Goal: Task Accomplishment & Management: Manage account settings

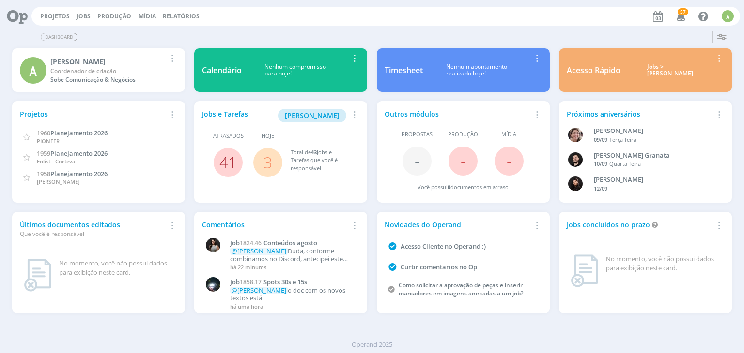
click at [230, 165] on link "41" at bounding box center [227, 162] width 17 height 21
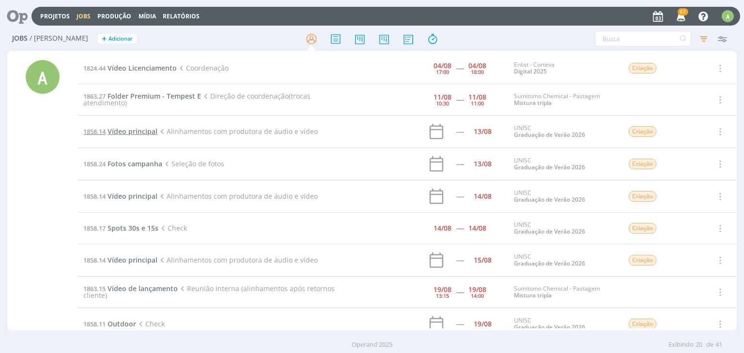
click at [118, 132] on span "Vídeo principal" at bounding box center [132, 131] width 50 height 9
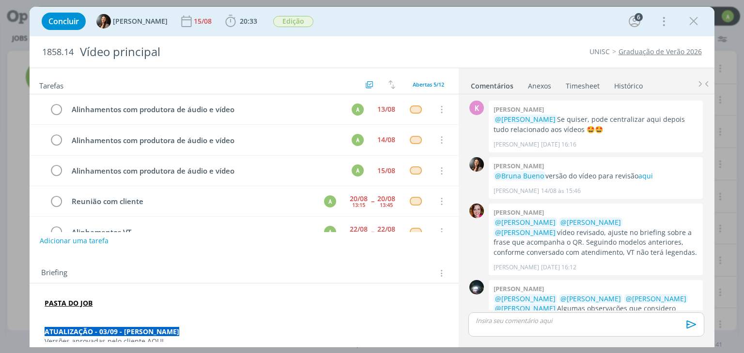
scroll to position [250, 0]
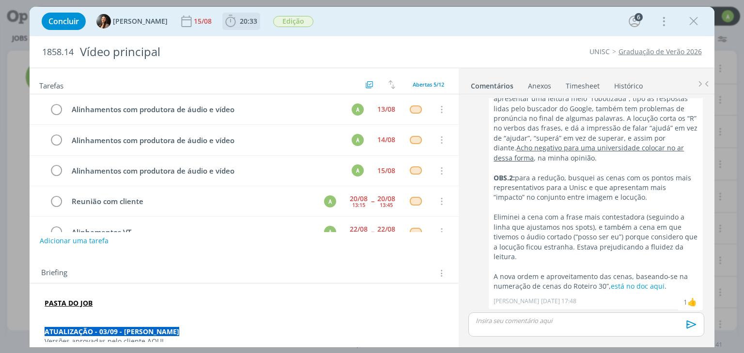
click at [228, 23] on icon "dialog" at bounding box center [230, 21] width 15 height 15
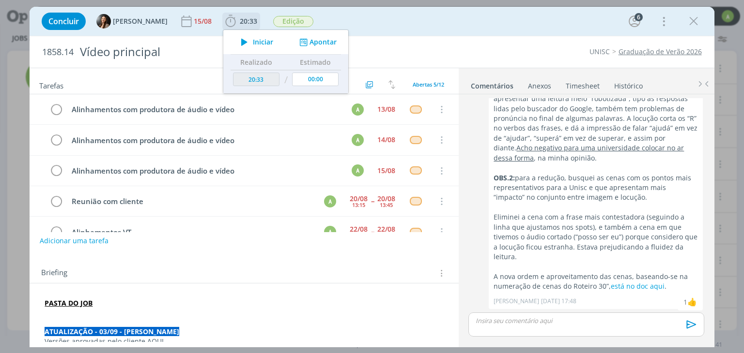
click at [317, 41] on button "Apontar" at bounding box center [317, 42] width 40 height 10
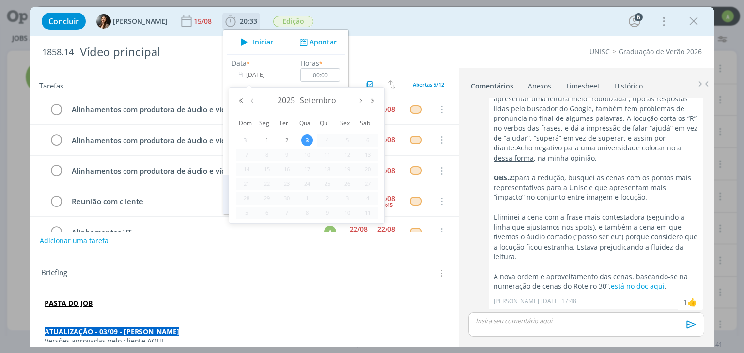
click at [254, 76] on input "[DATE]" at bounding box center [261, 75] width 61 height 14
click at [244, 102] on button "Ano anterior" at bounding box center [241, 100] width 12 height 7
click at [372, 98] on button "Próximo ano" at bounding box center [372, 100] width 12 height 7
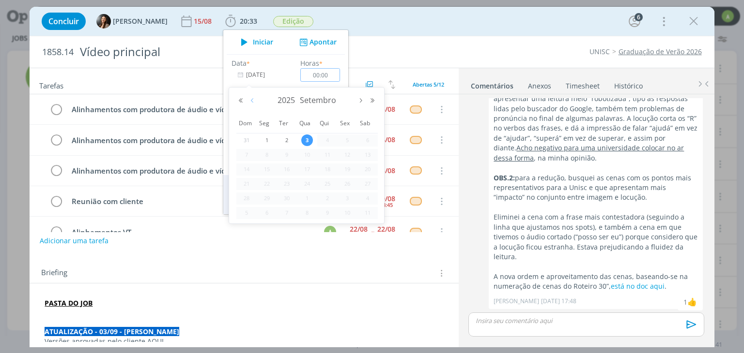
click at [249, 102] on button "Mês anterior" at bounding box center [252, 100] width 12 height 7
click at [308, 170] on span "13" at bounding box center [307, 170] width 12 height 12
type input "[DATE]"
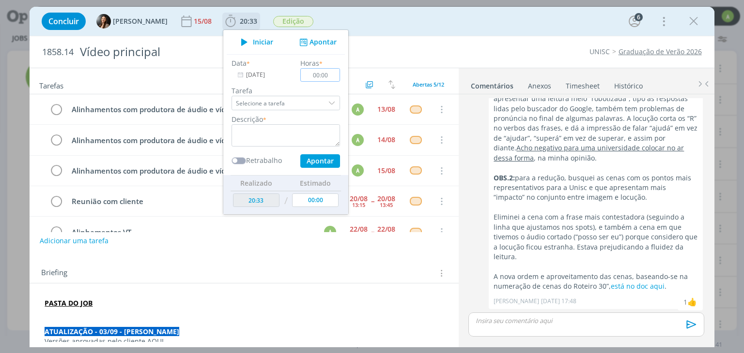
click at [330, 73] on input "00:00" at bounding box center [321, 75] width 40 height 14
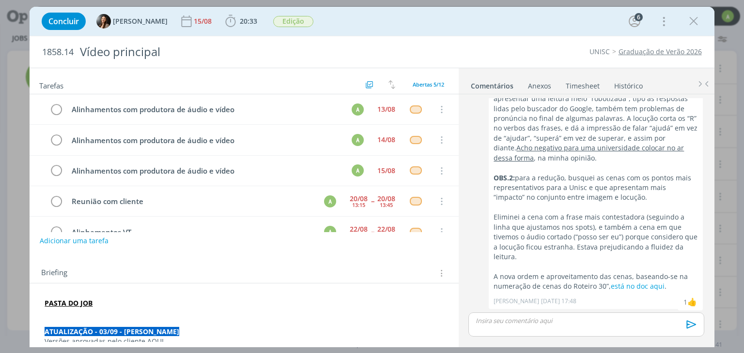
click at [586, 85] on link "Timesheet" at bounding box center [582, 84] width 35 height 14
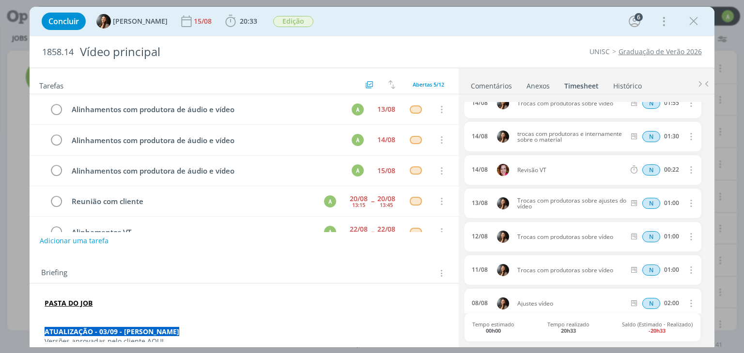
scroll to position [615, 0]
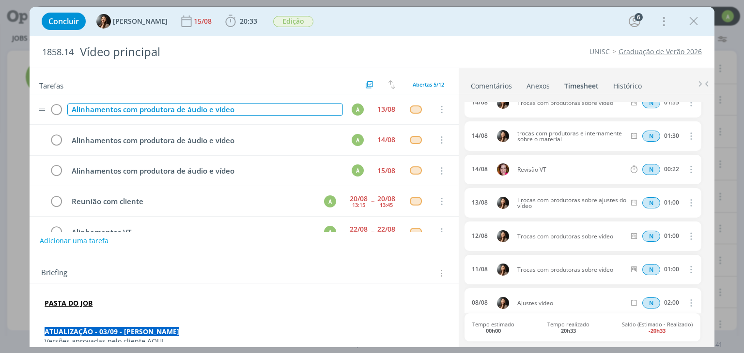
click at [245, 113] on div "Alinhamentos com produtora de áudio e vídeo" at bounding box center [204, 110] width 275 height 12
drag, startPoint x: 245, startPoint y: 113, endPoint x: 55, endPoint y: 69, distance: 195.2
click at [55, 69] on div "Tarefas Usar Job de template Criar template a partir deste job Visualizar Templ…" at bounding box center [244, 205] width 428 height 274
copy div "Alinhamentos com produtora de áudio e vídeo"
click at [244, 19] on span "20:33" at bounding box center [248, 20] width 17 height 9
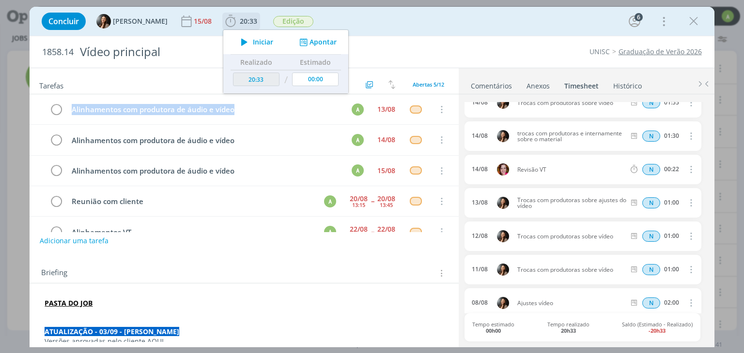
click at [318, 40] on button "Apontar" at bounding box center [317, 42] width 40 height 10
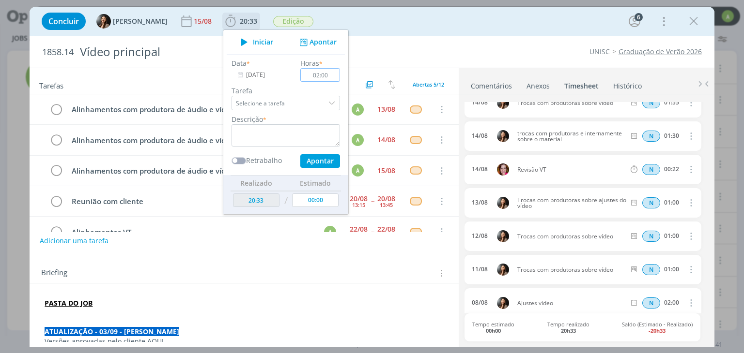
type input "02:00"
click at [252, 131] on textarea "dialog" at bounding box center [285, 135] width 108 height 22
paste textarea "Alinhamentos com produtora de áudio e vídeo"
type textarea "Alinhamentos com produtora de áudio e vídeo"
click at [319, 165] on button "Apontar" at bounding box center [320, 161] width 40 height 14
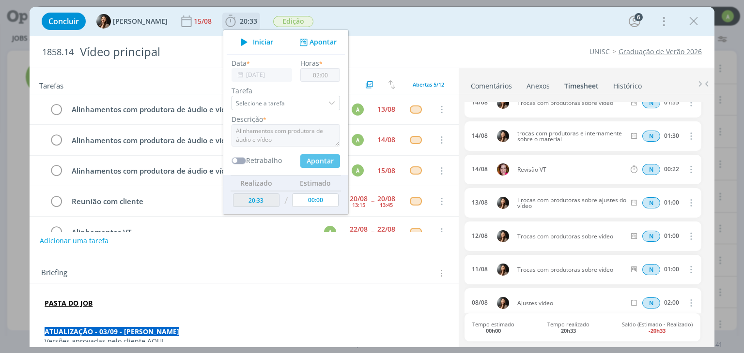
type input "[DATE]"
type input "00:00"
type input "22:33"
click at [252, 77] on input "[DATE]" at bounding box center [261, 75] width 61 height 14
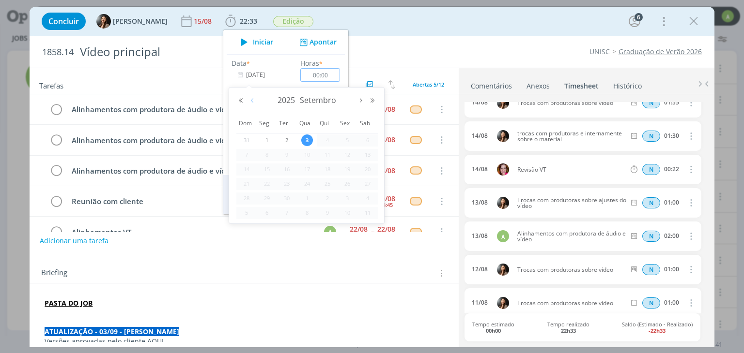
click at [253, 100] on button "Mês anterior" at bounding box center [252, 100] width 12 height 7
click at [327, 167] on span "14" at bounding box center [327, 170] width 12 height 12
type input "[DATE]"
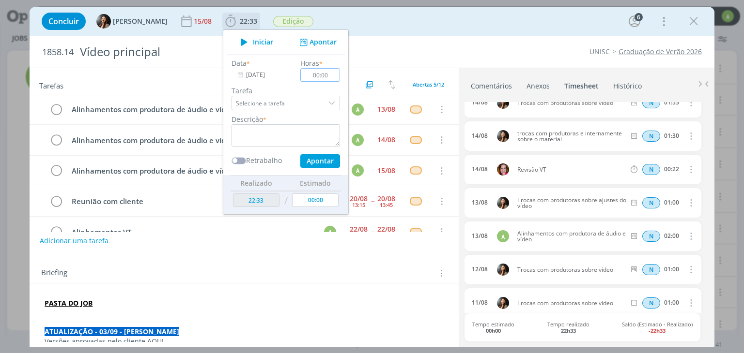
click at [316, 76] on input "00:00" at bounding box center [321, 75] width 40 height 14
drag, startPoint x: 331, startPoint y: 72, endPoint x: 294, endPoint y: 69, distance: 36.9
click at [296, 69] on div "Horas * 200:30" at bounding box center [320, 70] width 49 height 24
type input "02:30"
click at [275, 123] on div "Descrição *" at bounding box center [286, 130] width 118 height 32
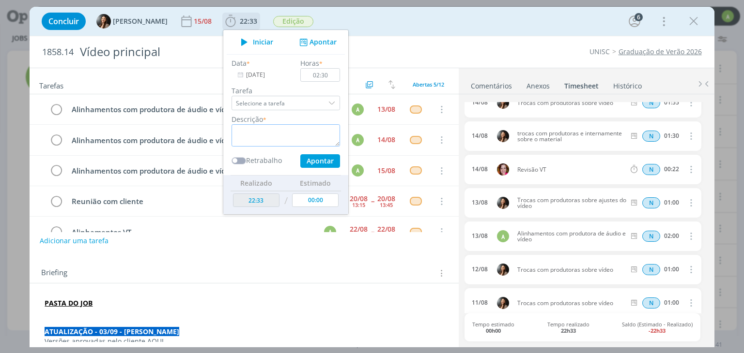
click at [275, 133] on textarea "dialog" at bounding box center [285, 135] width 108 height 22
paste textarea "Alinhamentos com produtora de áudio e vídeo"
type textarea "Alinhamentos com produtora de áudio e vídeo"
click at [310, 162] on button "Apontar" at bounding box center [320, 161] width 40 height 14
type input "[DATE]"
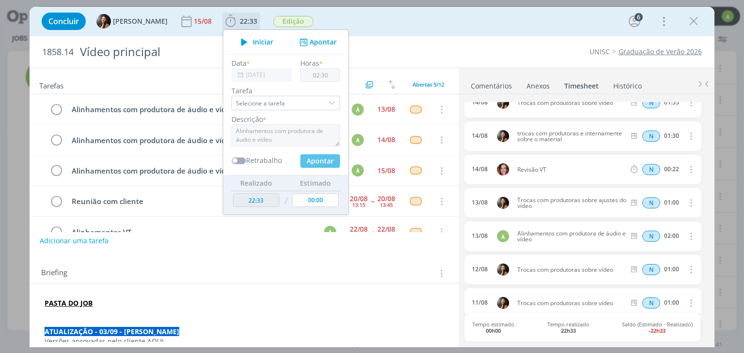
type input "00:00"
type input "25:03"
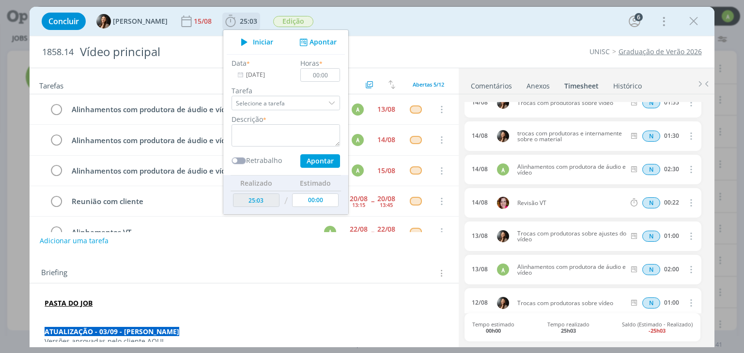
click at [262, 73] on input "[DATE]" at bounding box center [261, 75] width 61 height 14
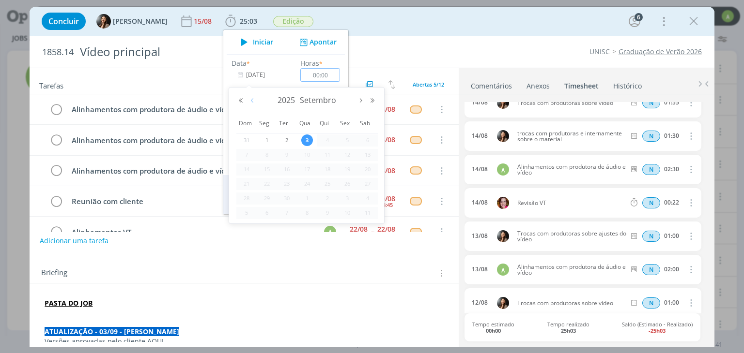
click at [252, 101] on button "Mês anterior" at bounding box center [252, 100] width 12 height 7
click at [350, 169] on span "15" at bounding box center [347, 170] width 12 height 12
type input "[DATE]"
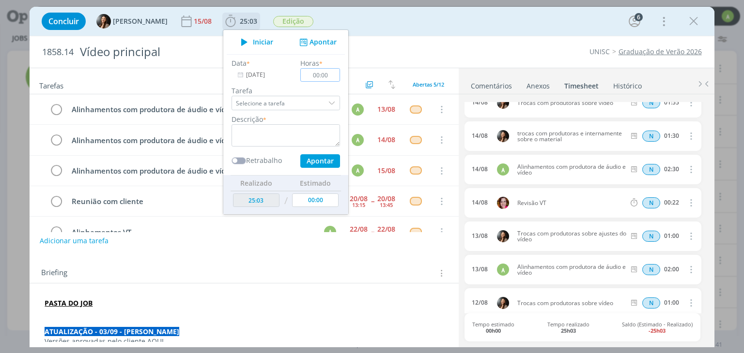
drag, startPoint x: 311, startPoint y: 74, endPoint x: 331, endPoint y: 75, distance: 19.4
click at [331, 75] on input "00:00" at bounding box center [321, 75] width 40 height 14
type input "06:00"
click at [274, 136] on textarea "dialog" at bounding box center [285, 135] width 108 height 22
type textarea "alinhamentos gerais"
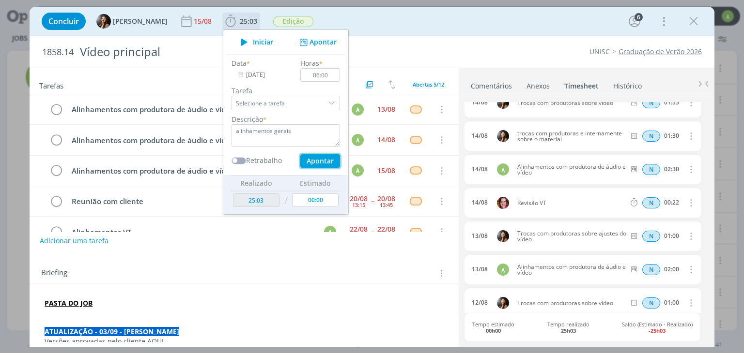
click at [316, 163] on button "Apontar" at bounding box center [320, 161] width 40 height 14
type input "[DATE]"
type input "00:00"
type input "31:03"
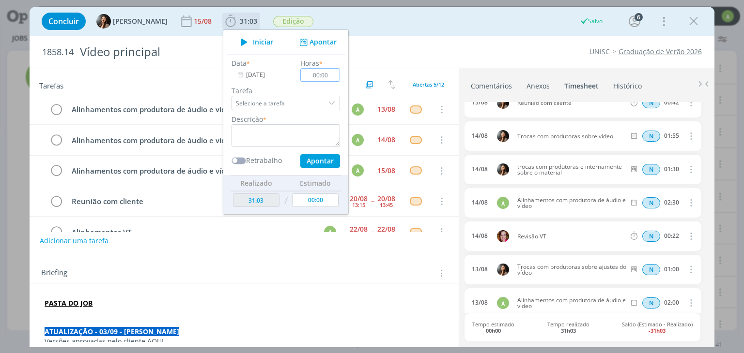
scroll to position [649, 0]
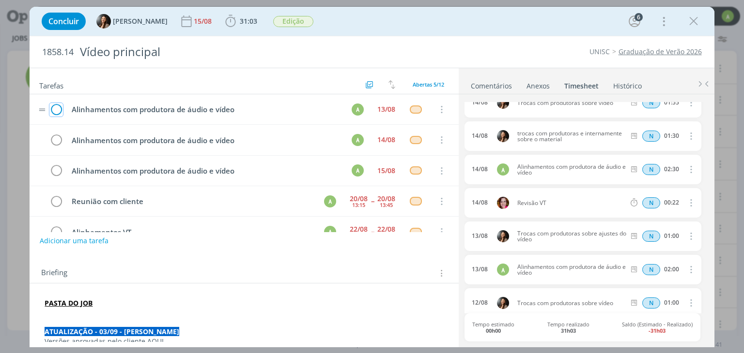
click at [58, 109] on icon "dialog" at bounding box center [56, 110] width 14 height 15
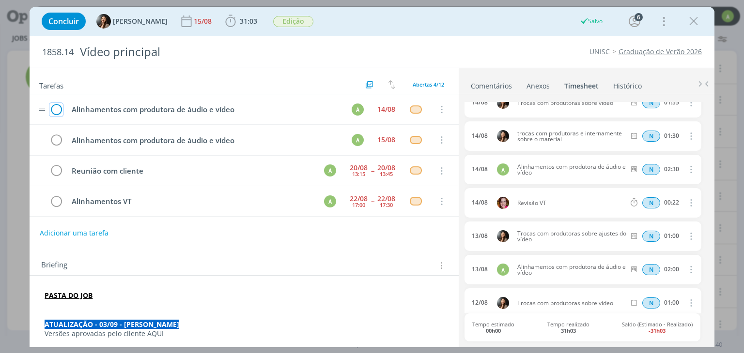
click at [56, 110] on icon "dialog" at bounding box center [56, 110] width 14 height 15
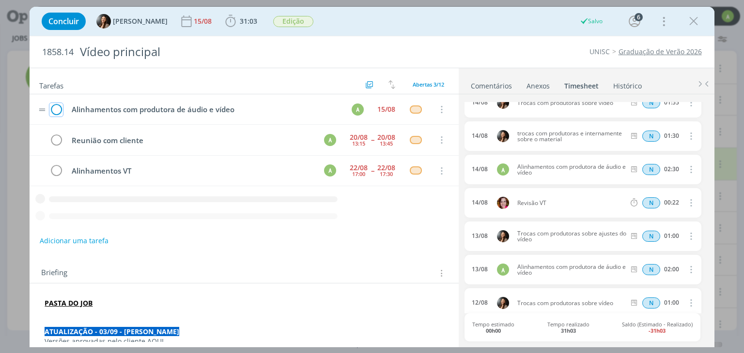
click at [56, 110] on icon "dialog" at bounding box center [56, 110] width 14 height 15
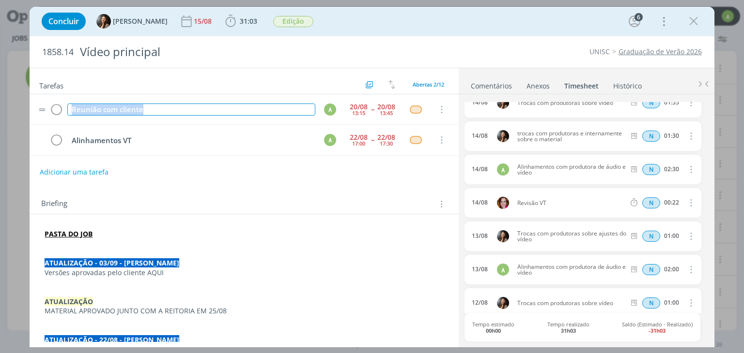
drag, startPoint x: 72, startPoint y: 108, endPoint x: 150, endPoint y: 114, distance: 78.6
click at [150, 114] on div "Reunião com cliente" at bounding box center [190, 110] width 247 height 12
copy div "Reunião com cliente"
click at [230, 25] on icon "dialog" at bounding box center [230, 21] width 15 height 15
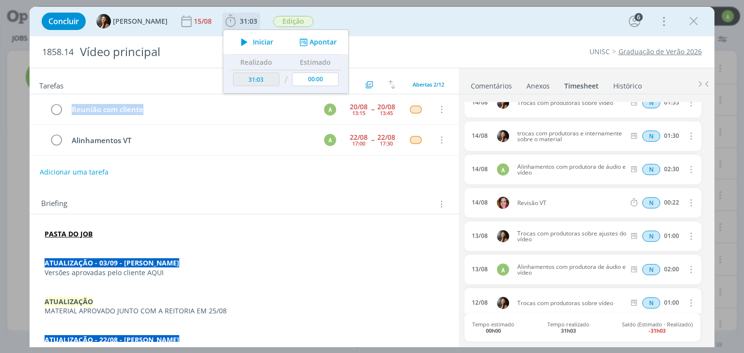
click at [316, 42] on button "Apontar" at bounding box center [317, 42] width 40 height 10
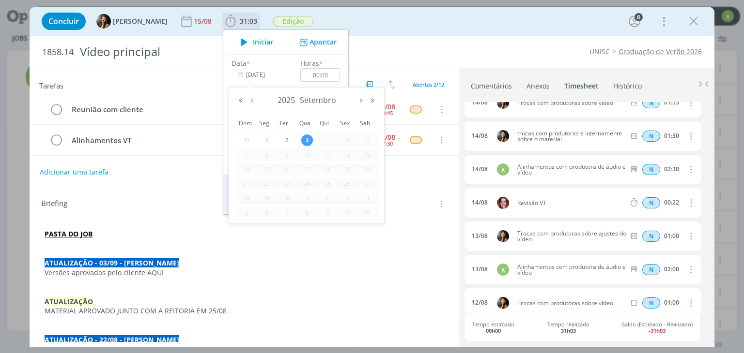
click at [246, 79] on input "[DATE]" at bounding box center [261, 75] width 61 height 14
click at [251, 97] on button "Mês anterior" at bounding box center [252, 100] width 12 height 7
click at [306, 185] on span "20" at bounding box center [307, 184] width 12 height 12
type input "[DATE]"
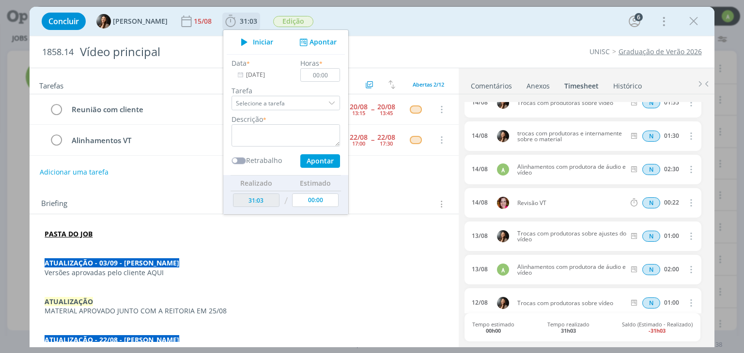
click at [327, 67] on div "Horas * 00:00" at bounding box center [320, 70] width 49 height 24
click at [319, 73] on input "00:00" at bounding box center [321, 75] width 40 height 14
type input "00:30"
click at [277, 104] on input "Selecione a tarefa" at bounding box center [285, 103] width 108 height 15
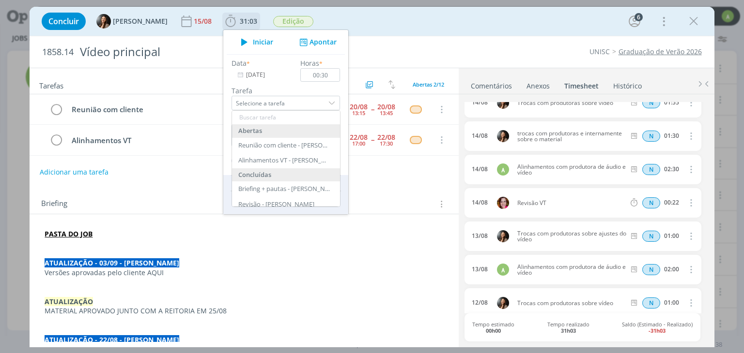
click at [306, 87] on label "Tarefa" at bounding box center [285, 91] width 108 height 10
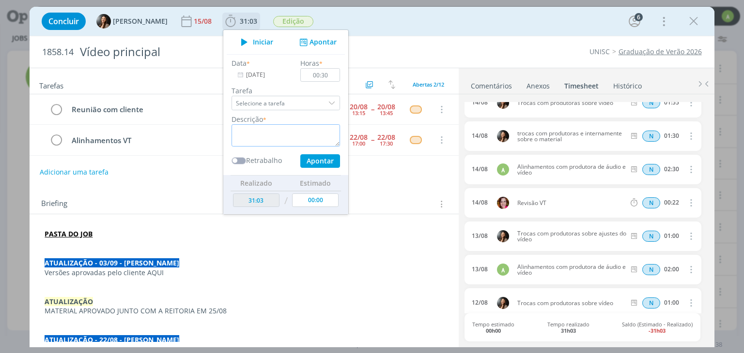
click at [260, 138] on textarea "dialog" at bounding box center [285, 135] width 108 height 22
paste textarea "Reunião com cliente"
type textarea "Reunião com cliente"
click at [320, 159] on button "Apontar" at bounding box center [320, 161] width 40 height 14
type input "[DATE]"
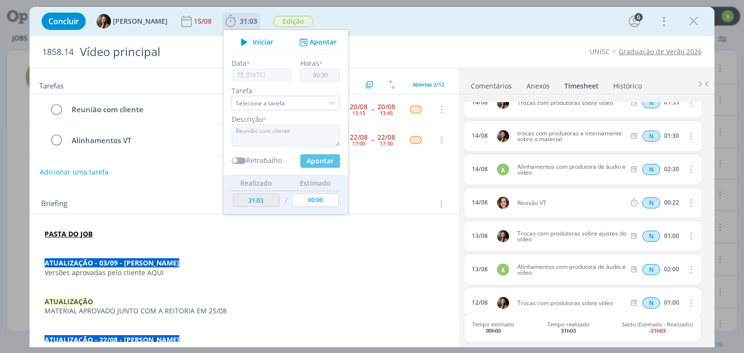
type input "00:00"
type input "31:33"
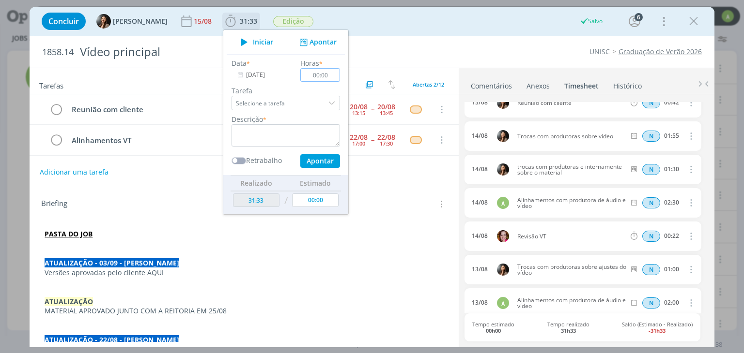
scroll to position [682, 0]
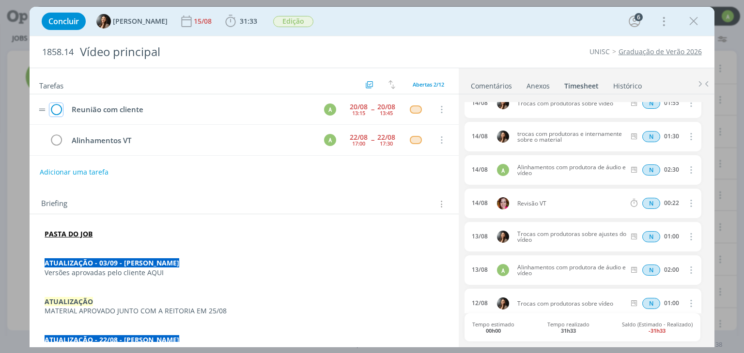
click at [58, 110] on icon "dialog" at bounding box center [56, 110] width 14 height 15
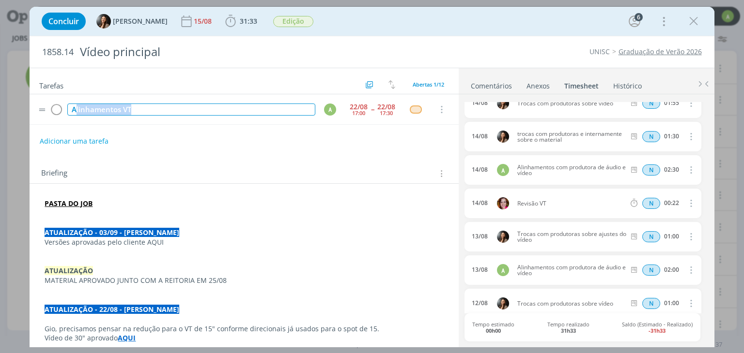
drag, startPoint x: 75, startPoint y: 108, endPoint x: 149, endPoint y: 103, distance: 73.8
click at [149, 103] on td "Alinhamentos VT" at bounding box center [188, 109] width 247 height 17
copy div "linhamentos VT"
click at [235, 20] on span "31:33" at bounding box center [241, 21] width 36 height 15
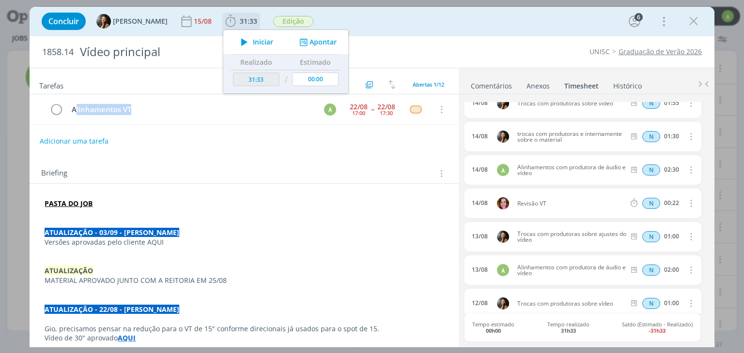
click at [320, 45] on button "Apontar" at bounding box center [317, 42] width 40 height 10
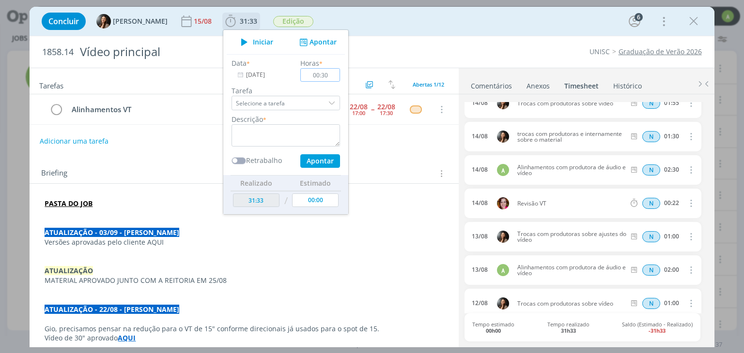
type input "00:30"
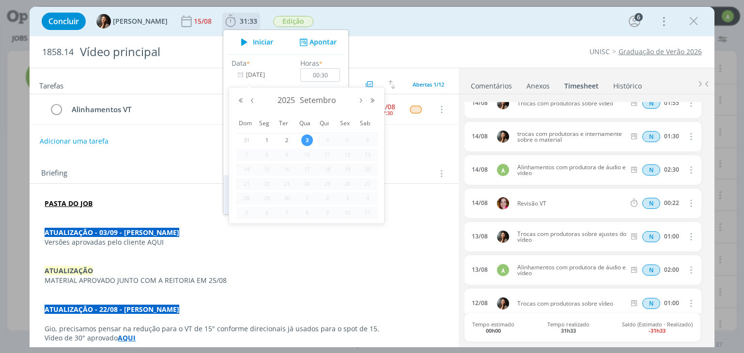
click at [255, 81] on input "[DATE]" at bounding box center [261, 75] width 61 height 14
click at [250, 101] on button "Mês anterior" at bounding box center [252, 100] width 12 height 7
click at [347, 182] on span "22" at bounding box center [347, 184] width 12 height 12
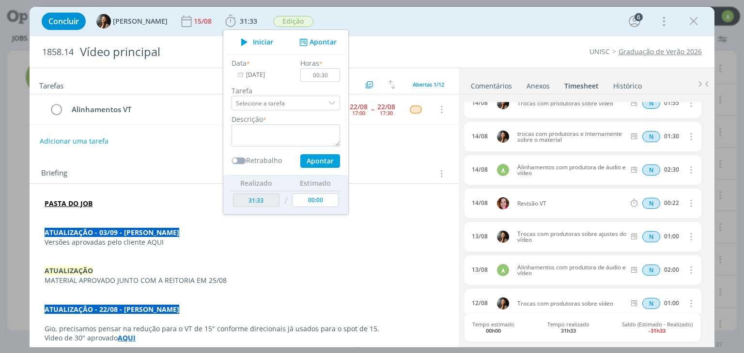
type input "[DATE]"
click at [258, 132] on textarea "dialog" at bounding box center [285, 135] width 108 height 22
type textarea "brain vt 15"
click at [321, 165] on button "Apontar" at bounding box center [320, 161] width 40 height 14
type input "[DATE]"
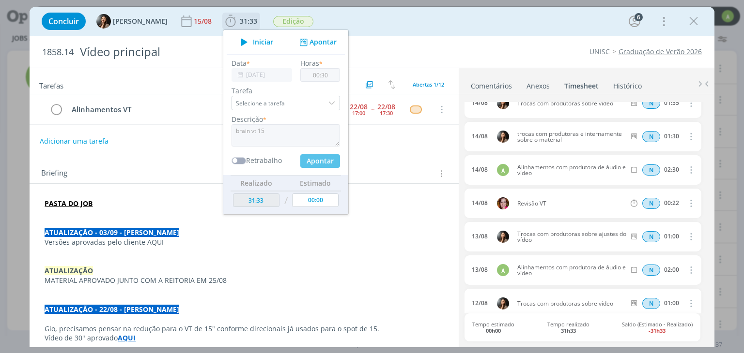
type input "00:00"
type input "32:03"
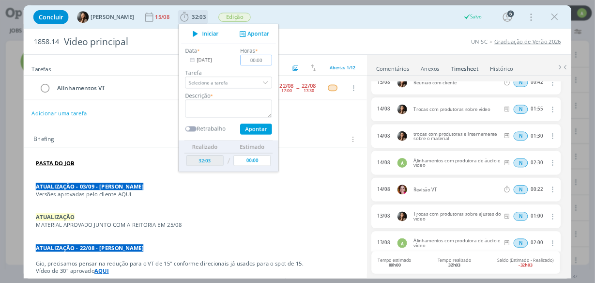
scroll to position [715, 0]
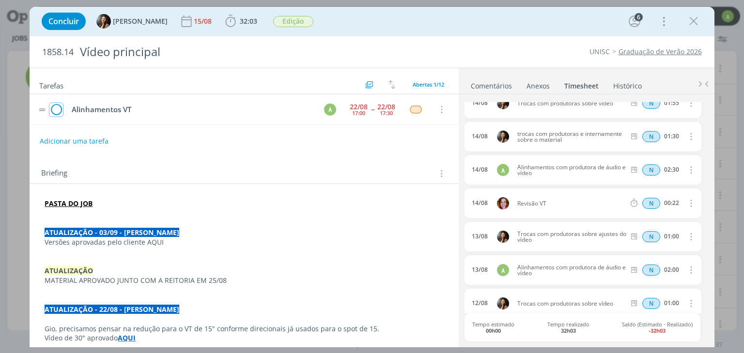
click at [60, 111] on icon "dialog" at bounding box center [56, 110] width 14 height 15
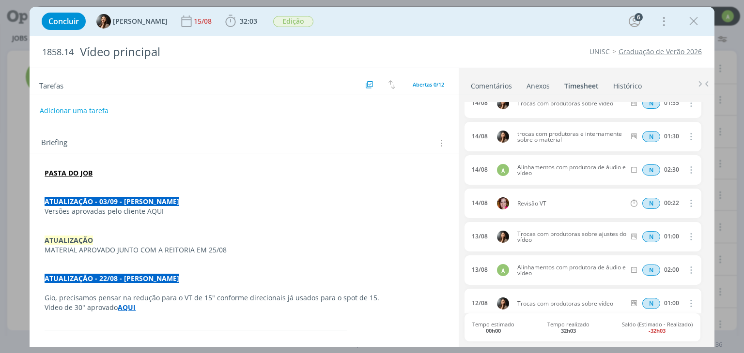
click at [691, 28] on icon "dialog" at bounding box center [693, 21] width 15 height 15
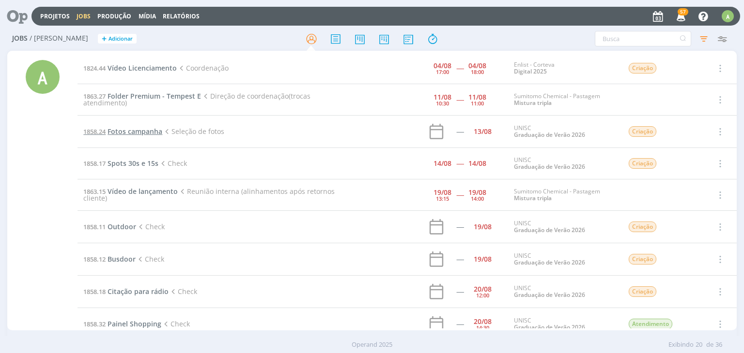
click at [143, 131] on span "Fotos campanha" at bounding box center [134, 131] width 55 height 9
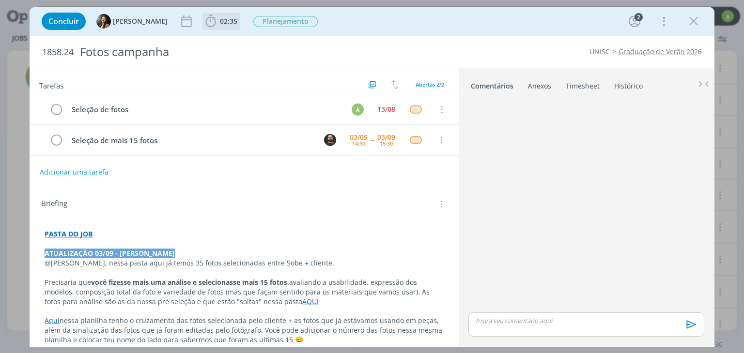
click at [218, 23] on b "02:35" at bounding box center [228, 21] width 21 height 7
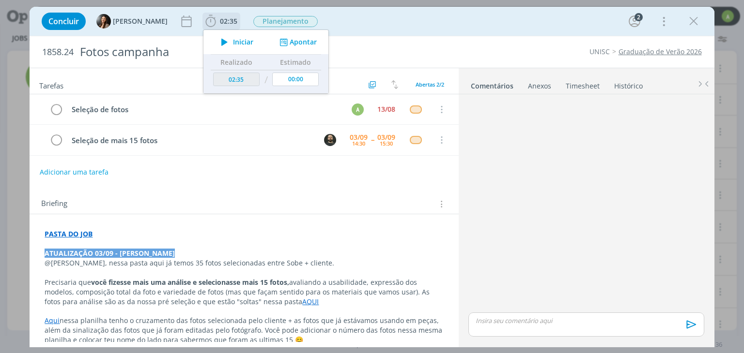
click at [305, 44] on button "Apontar" at bounding box center [297, 42] width 40 height 10
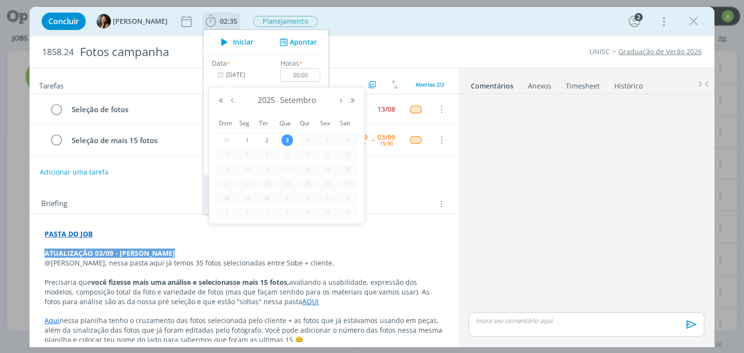
click at [251, 75] on input "[DATE]" at bounding box center [242, 75] width 61 height 14
click at [232, 101] on button "Mês anterior" at bounding box center [233, 100] width 12 height 7
click at [288, 169] on span "13" at bounding box center [287, 170] width 12 height 12
type input "[DATE]"
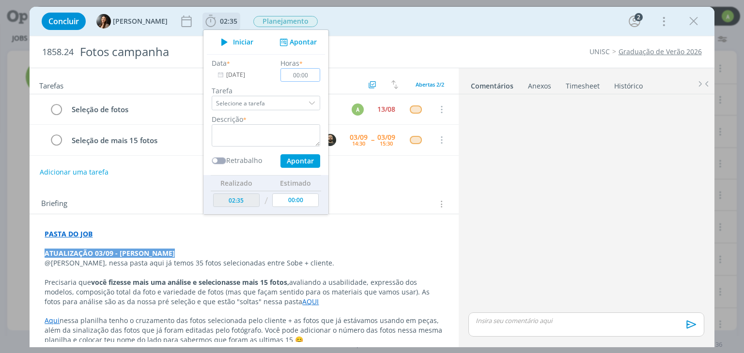
drag, startPoint x: 287, startPoint y: 74, endPoint x: 317, endPoint y: 76, distance: 30.1
click at [317, 76] on div "Horas * 00:00" at bounding box center [300, 70] width 49 height 24
drag, startPoint x: 287, startPoint y: 76, endPoint x: 295, endPoint y: 74, distance: 8.8
click at [295, 74] on input "04:00" at bounding box center [301, 75] width 40 height 14
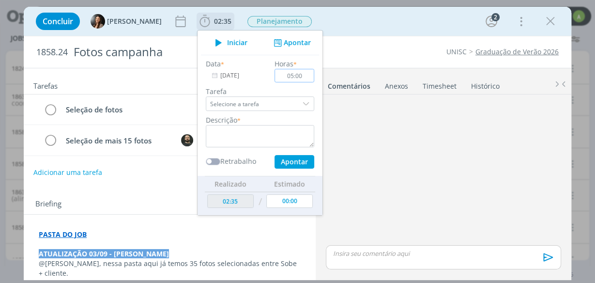
type input "05:00"
click at [206, 134] on textarea "dialog" at bounding box center [260, 136] width 108 height 22
type textarea "selecao de fotos"
click at [292, 161] on button "Apontar" at bounding box center [294, 162] width 40 height 14
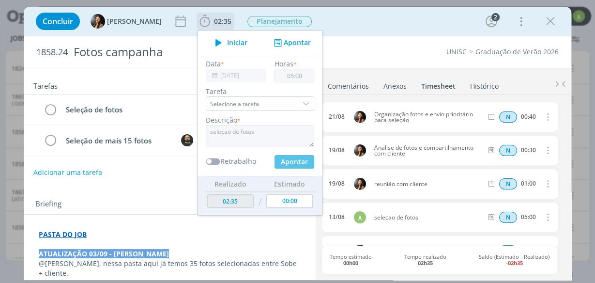
type input "07:35"
type input "[DATE]"
type input "00:00"
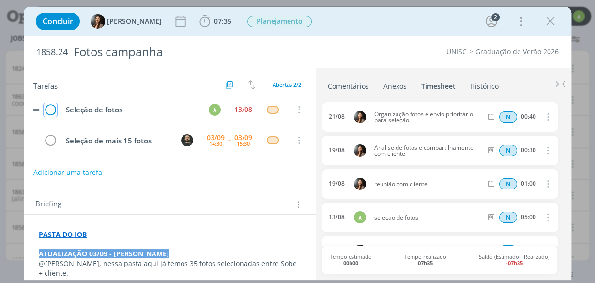
click at [51, 108] on icon "dialog" at bounding box center [51, 110] width 14 height 15
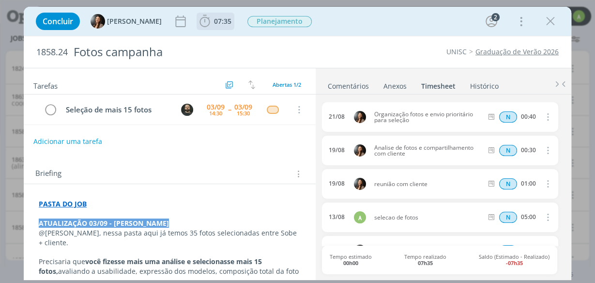
click at [212, 20] on b "07:35" at bounding box center [222, 21] width 21 height 7
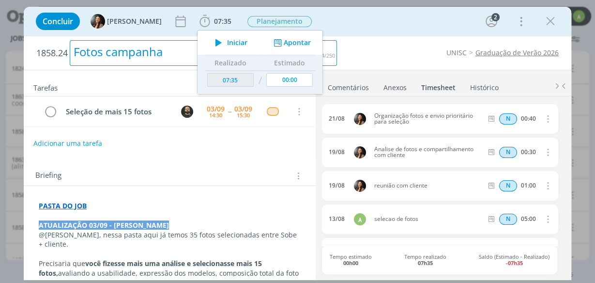
click at [347, 36] on div "1858.24 Fotos campanha UNISC Graduação de Verão 2026 Tarefas Usar Job de templa…" at bounding box center [298, 158] width 548 height 244
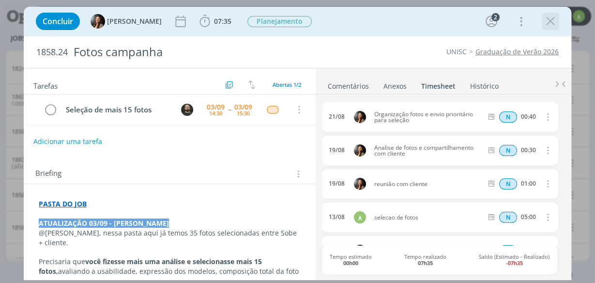
click at [550, 21] on icon "dialog" at bounding box center [550, 21] width 15 height 15
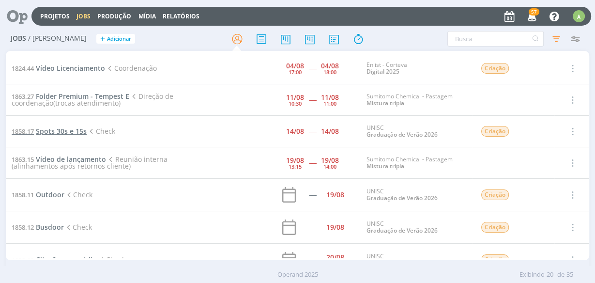
click at [71, 133] on span "Spots 30s e 15s" at bounding box center [61, 130] width 51 height 9
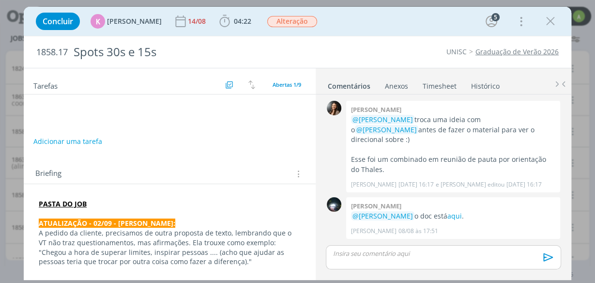
scroll to position [1046, 0]
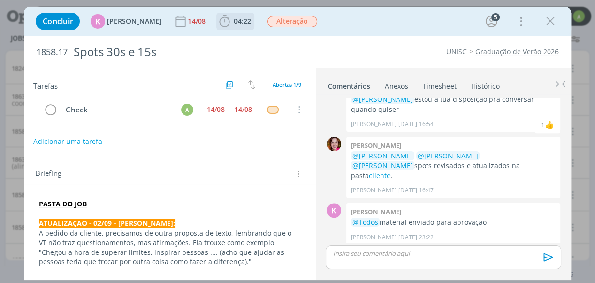
click at [220, 19] on icon "dialog" at bounding box center [225, 21] width 10 height 12
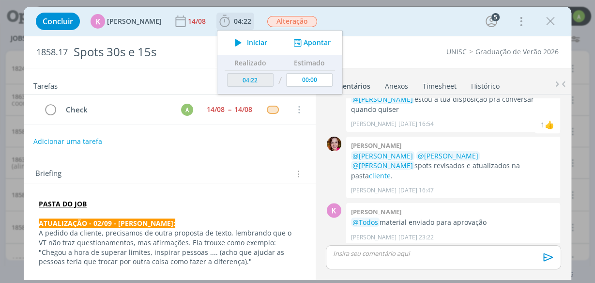
click at [310, 42] on button "Apontar" at bounding box center [311, 43] width 40 height 10
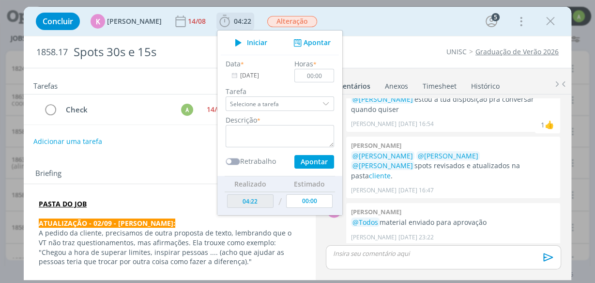
click at [250, 76] on input "[DATE]" at bounding box center [256, 76] width 61 height 14
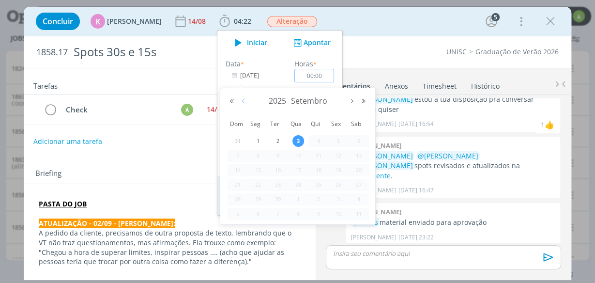
click at [244, 101] on button "Mês anterior" at bounding box center [244, 101] width 12 height 7
click at [321, 172] on span "14" at bounding box center [319, 170] width 12 height 12
type input "[DATE]"
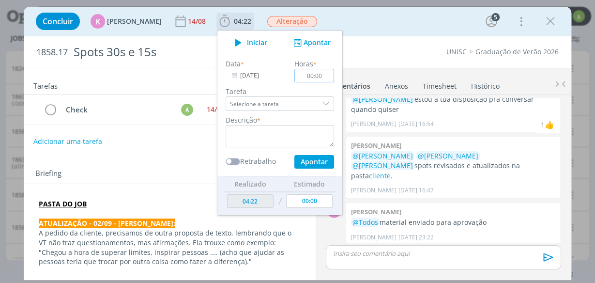
drag, startPoint x: 302, startPoint y: 74, endPoint x: 322, endPoint y: 76, distance: 19.9
click at [322, 76] on input "00:00" at bounding box center [314, 76] width 40 height 14
type input "01:00"
click at [283, 137] on textarea "dialog" at bounding box center [280, 136] width 108 height 22
type textarea "ajustes"
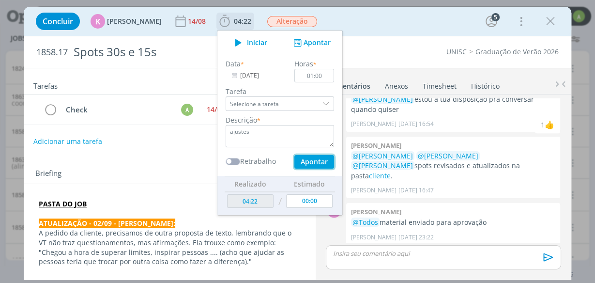
click at [310, 161] on button "Apontar" at bounding box center [314, 162] width 40 height 14
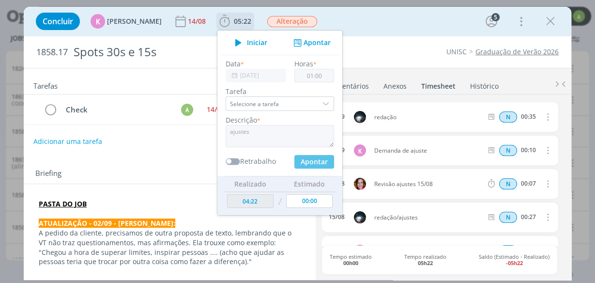
type input "[DATE]"
type input "00:00"
type input "05:22"
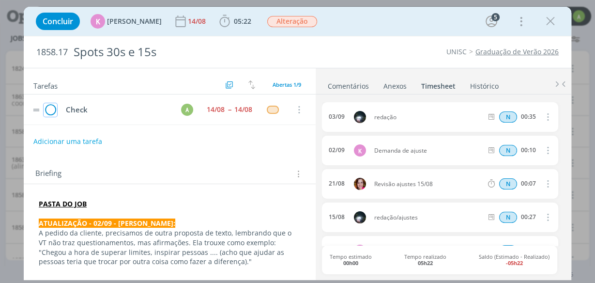
click at [50, 108] on icon "dialog" at bounding box center [51, 110] width 14 height 15
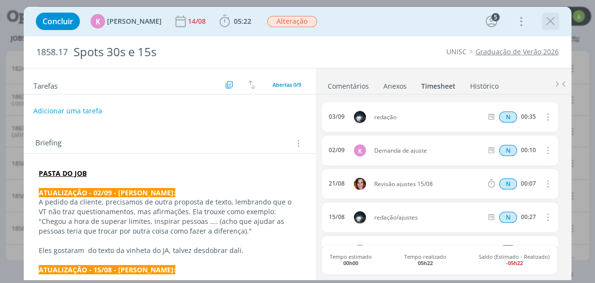
click at [551, 17] on icon "dialog" at bounding box center [550, 21] width 15 height 15
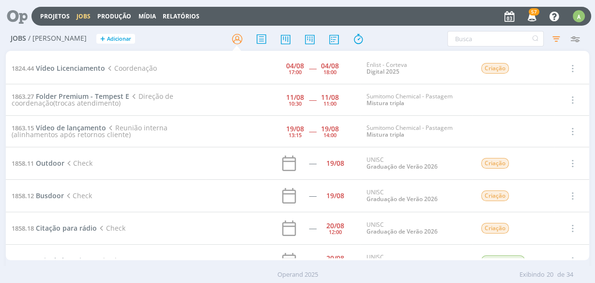
click at [90, 165] on span "Check" at bounding box center [78, 162] width 28 height 9
click at [53, 164] on span "Outdoor" at bounding box center [50, 162] width 29 height 9
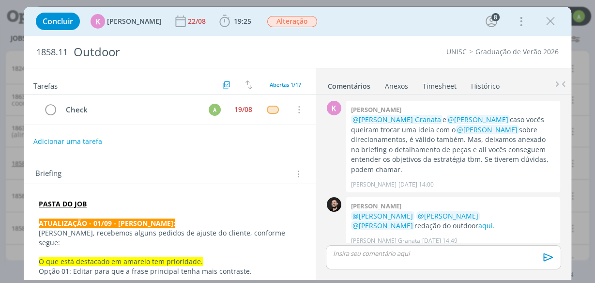
scroll to position [1069, 0]
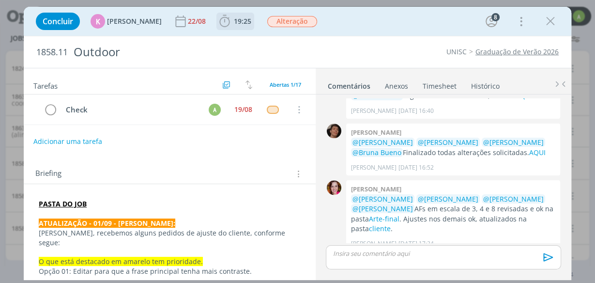
click at [234, 23] on span "19:25" at bounding box center [242, 20] width 17 height 9
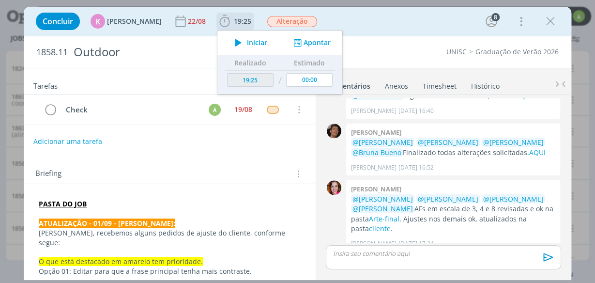
click at [302, 42] on button "Apontar" at bounding box center [311, 43] width 40 height 10
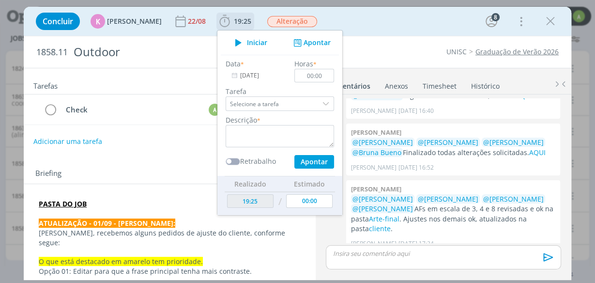
click at [249, 76] on input "[DATE]" at bounding box center [256, 76] width 61 height 14
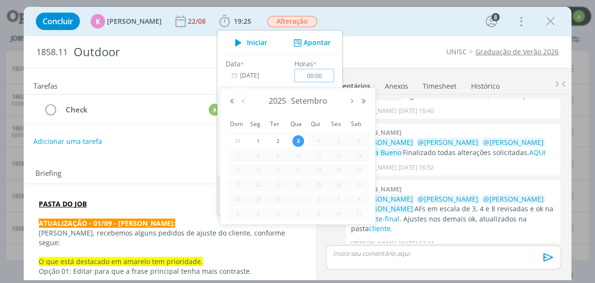
click at [244, 103] on button "Mês anterior" at bounding box center [244, 101] width 12 height 7
click at [279, 186] on span "19" at bounding box center [278, 185] width 12 height 12
type input "[DATE]"
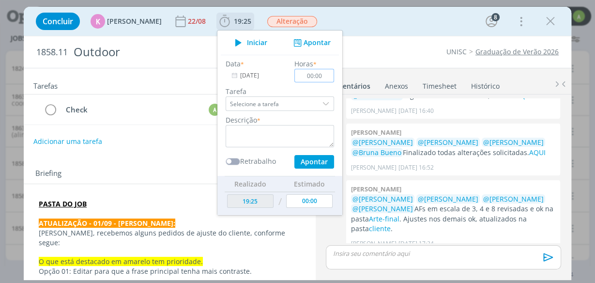
drag, startPoint x: 301, startPoint y: 73, endPoint x: 335, endPoint y: 68, distance: 35.3
click at [335, 68] on ul "Iniciar Apontar Data * [DATE] Horas * 00:00 Tarefa Selecione a tarefa Descrição…" at bounding box center [280, 122] width 126 height 185
type input "05:00"
click at [285, 130] on textarea "dialog" at bounding box center [280, 136] width 108 height 22
type textarea "discussão e ajustes de varias peças"
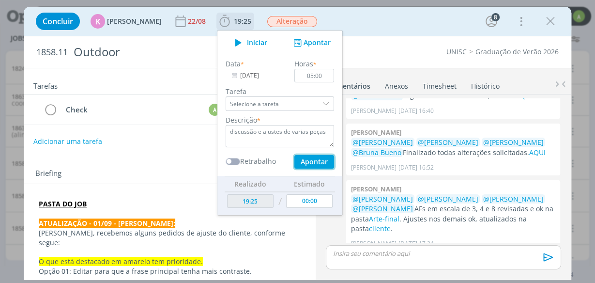
click at [319, 159] on button "Apontar" at bounding box center [314, 162] width 40 height 14
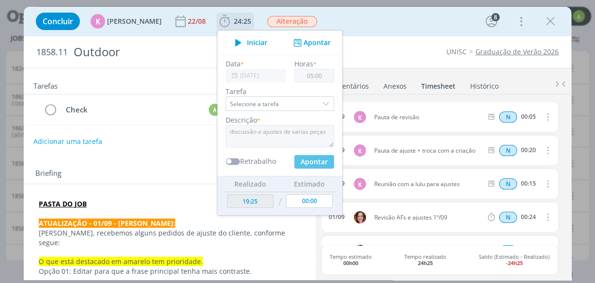
type input "[DATE]"
type input "00:00"
type input "24:25"
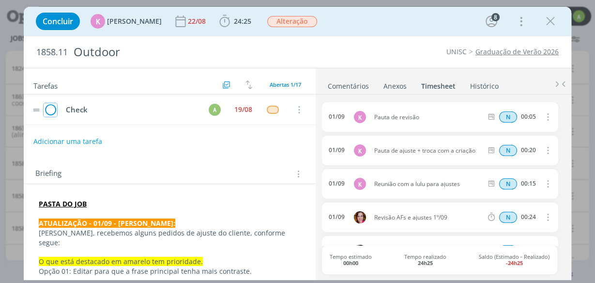
click at [53, 106] on icon "dialog" at bounding box center [51, 110] width 14 height 15
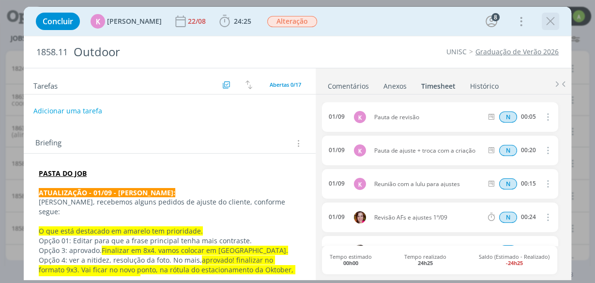
click at [549, 21] on icon "dialog" at bounding box center [550, 21] width 15 height 15
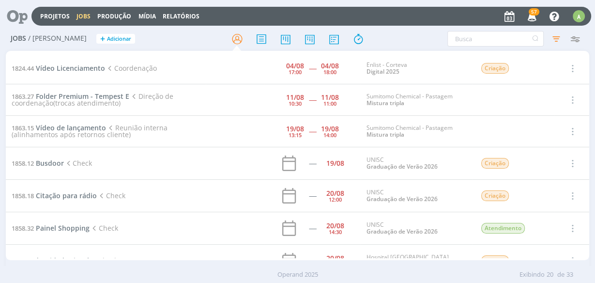
click at [83, 160] on span "Check" at bounding box center [78, 162] width 28 height 9
click at [51, 164] on span "Busdoor" at bounding box center [50, 162] width 28 height 9
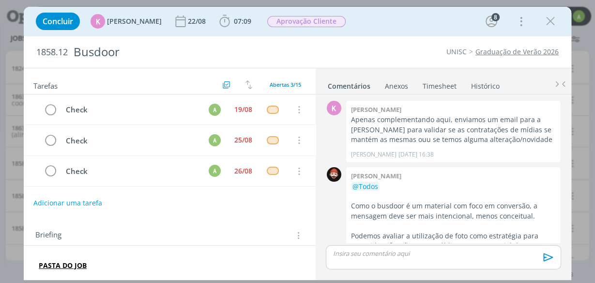
scroll to position [730, 0]
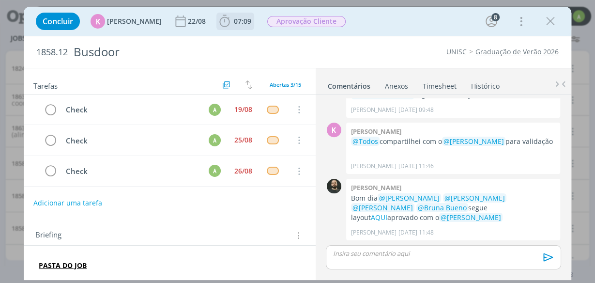
click at [223, 20] on icon "dialog" at bounding box center [225, 21] width 10 height 12
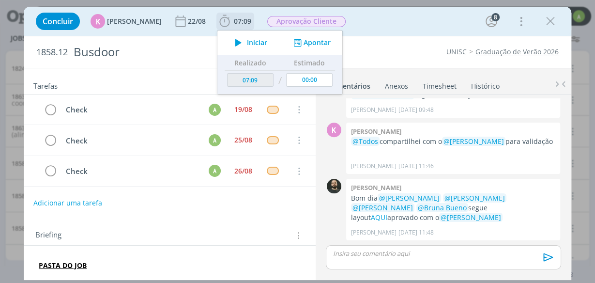
click at [310, 43] on button "Apontar" at bounding box center [311, 43] width 40 height 10
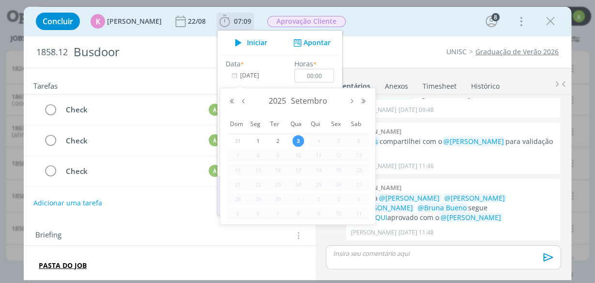
click at [253, 73] on input "[DATE]" at bounding box center [256, 76] width 61 height 14
click at [246, 103] on button "Mês anterior" at bounding box center [244, 101] width 12 height 7
click at [277, 186] on span "19" at bounding box center [278, 185] width 12 height 12
type input "[DATE]"
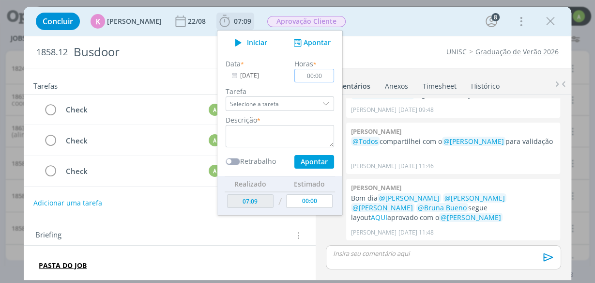
drag, startPoint x: 320, startPoint y: 76, endPoint x: 290, endPoint y: 72, distance: 30.3
click at [294, 72] on input "00:00" at bounding box center [314, 76] width 40 height 14
type input "02:00"
click at [321, 103] on div "dialog" at bounding box center [327, 103] width 15 height 15
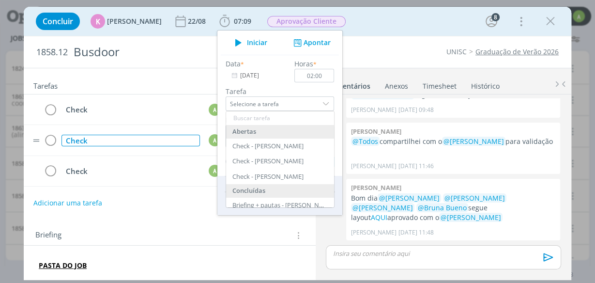
click at [181, 135] on div "Check" at bounding box center [130, 141] width 138 height 12
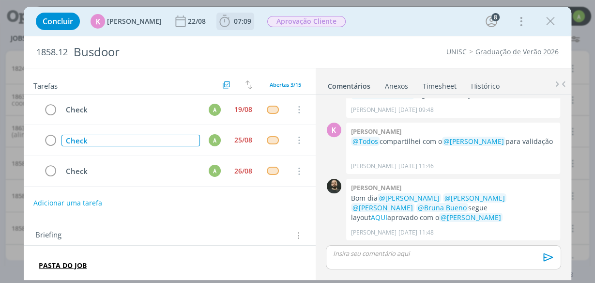
click at [234, 22] on span "07:09" at bounding box center [242, 20] width 17 height 9
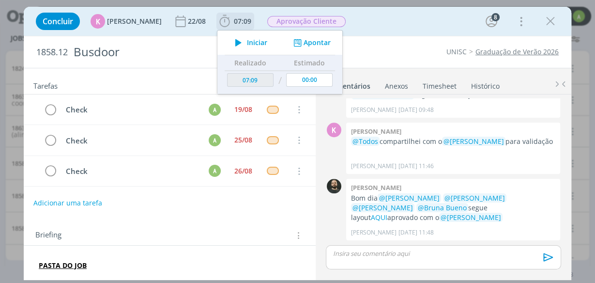
click at [318, 43] on button "Apontar" at bounding box center [311, 43] width 40 height 10
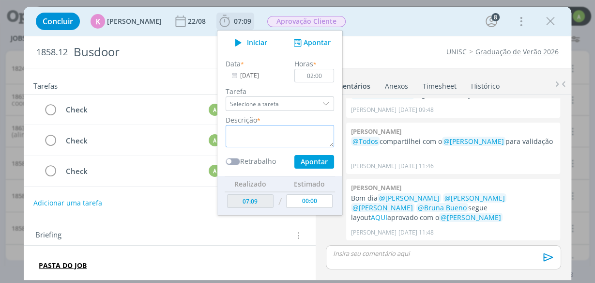
click at [250, 135] on textarea "dialog" at bounding box center [280, 136] width 108 height 22
click at [265, 134] on textarea "busdoor" at bounding box center [280, 136] width 108 height 22
type textarea "busdoor ajustes"
click at [305, 161] on button "Apontar" at bounding box center [314, 162] width 40 height 14
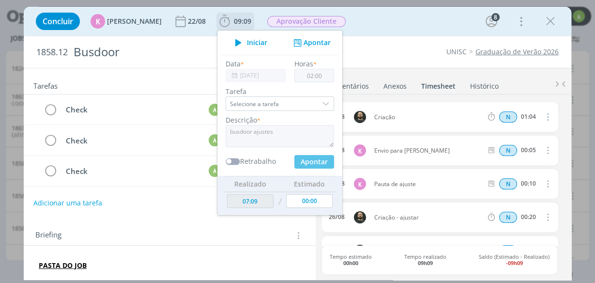
type input "[DATE]"
type input "00:00"
type input "09:09"
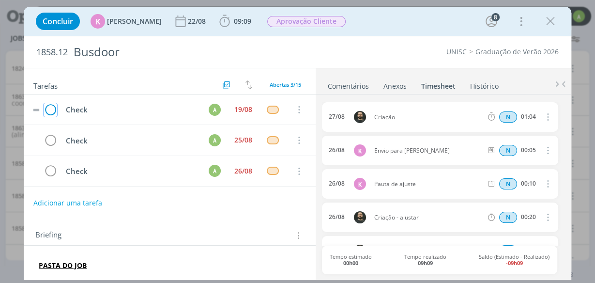
click at [53, 110] on icon "dialog" at bounding box center [51, 110] width 14 height 15
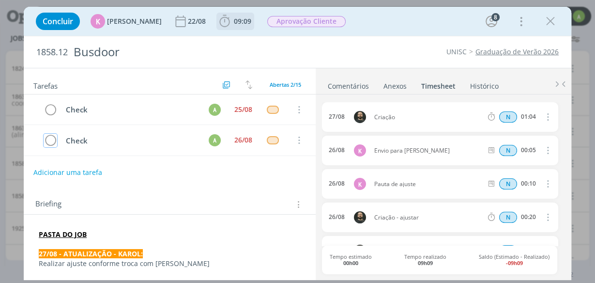
click at [221, 18] on icon "dialog" at bounding box center [224, 21] width 15 height 15
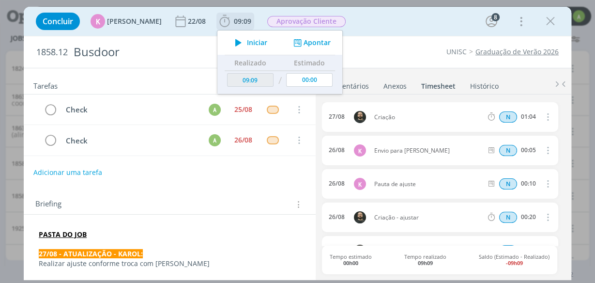
click at [304, 44] on button "Apontar" at bounding box center [311, 43] width 40 height 10
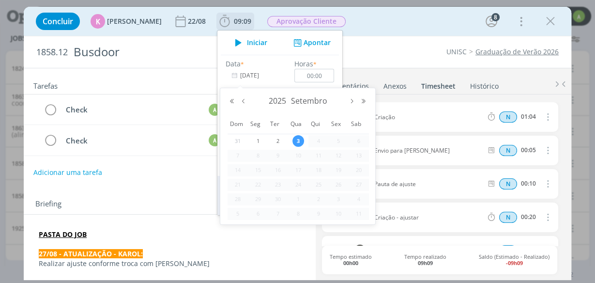
click at [268, 76] on input "[DATE]" at bounding box center [256, 76] width 61 height 14
click at [245, 101] on button "Mês anterior" at bounding box center [244, 101] width 12 height 7
click at [279, 198] on span "26" at bounding box center [278, 199] width 12 height 12
type input "[DATE]"
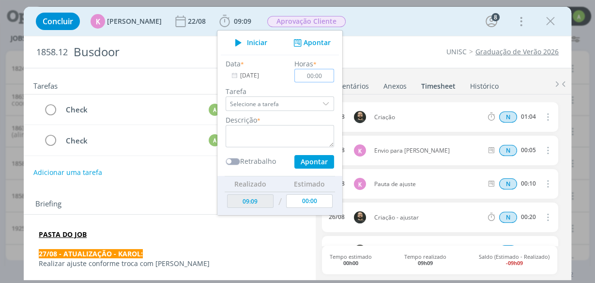
drag, startPoint x: 301, startPoint y: 75, endPoint x: 339, endPoint y: 68, distance: 38.3
click at [339, 68] on div "Concluir K [PERSON_NAME] [DATE] 09:09 Iniciar Apontar Data * [DATE] Horas * 00:…" at bounding box center [298, 143] width 548 height 273
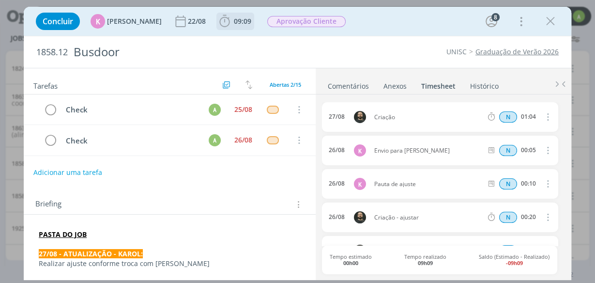
click at [231, 16] on span "09:09" at bounding box center [235, 21] width 36 height 15
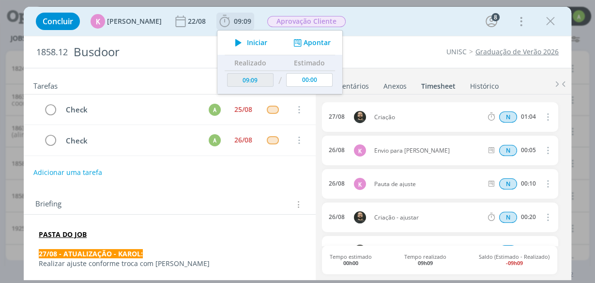
click at [314, 43] on button "Apontar" at bounding box center [311, 43] width 40 height 10
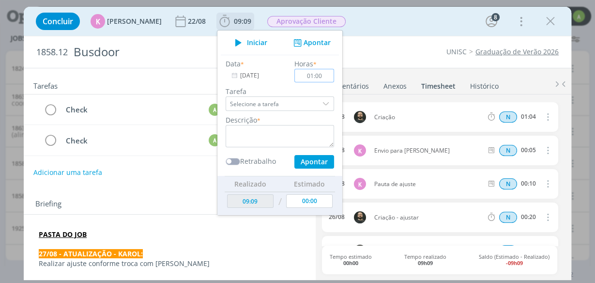
type input "01:00"
click at [300, 129] on textarea "dialog" at bounding box center [280, 136] width 108 height 22
type textarea "ajustes"
click at [323, 160] on button "Apontar" at bounding box center [314, 162] width 40 height 14
type input "10:09"
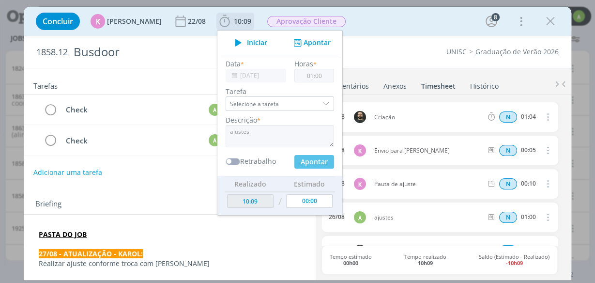
type input "[DATE]"
type input "00:00"
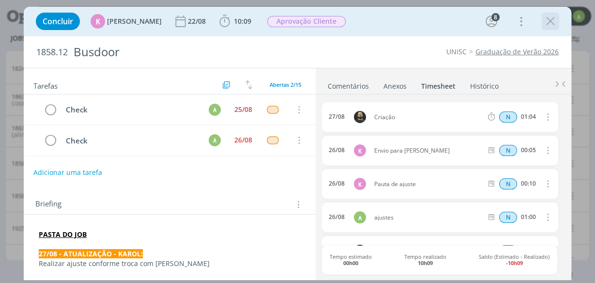
click at [550, 20] on icon "dialog" at bounding box center [550, 21] width 15 height 15
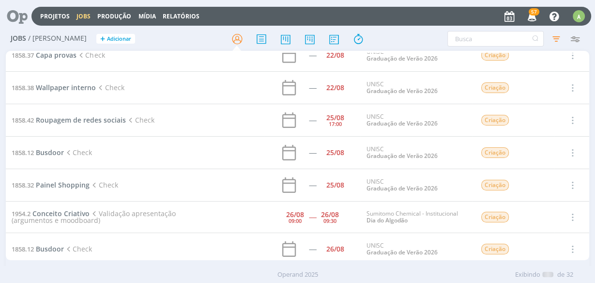
scroll to position [427, 0]
click at [48, 148] on span "Busdoor" at bounding box center [50, 152] width 28 height 9
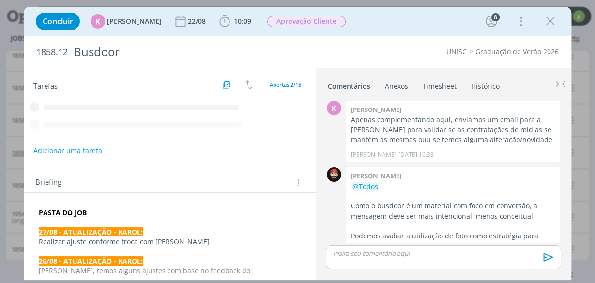
scroll to position [730, 0]
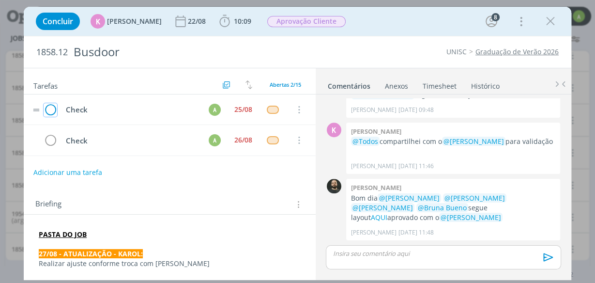
click at [47, 104] on icon "dialog" at bounding box center [51, 110] width 14 height 15
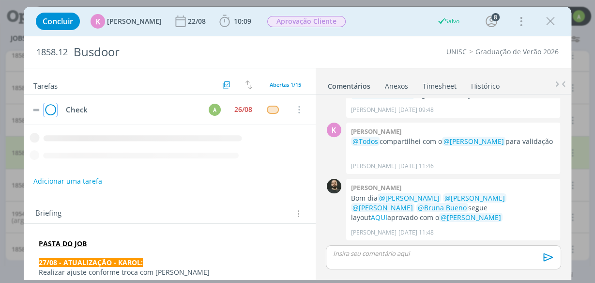
click at [49, 111] on icon "dialog" at bounding box center [51, 110] width 14 height 15
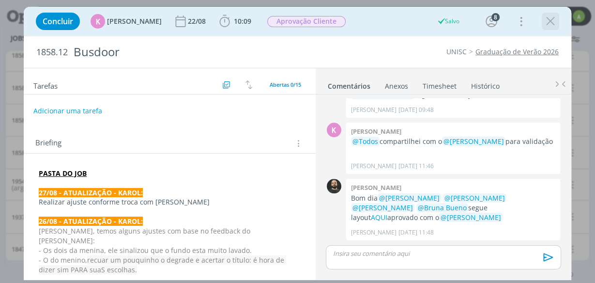
click at [555, 19] on icon "dialog" at bounding box center [550, 21] width 15 height 15
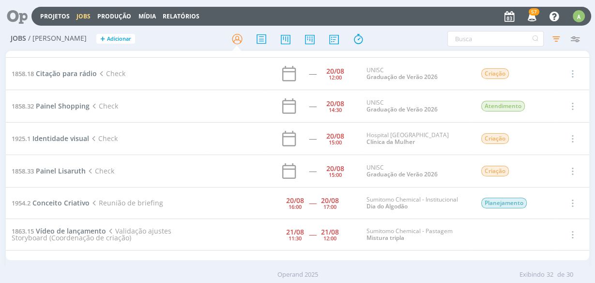
scroll to position [91, 0]
click at [84, 70] on span "Citação para rádio" at bounding box center [66, 72] width 61 height 9
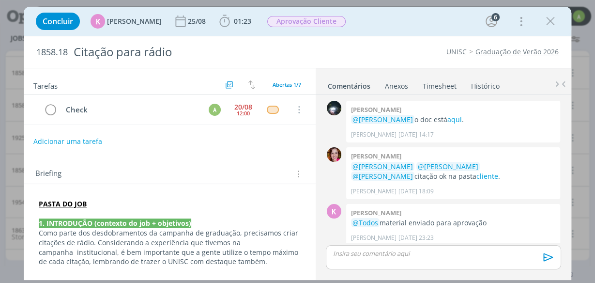
scroll to position [4, 0]
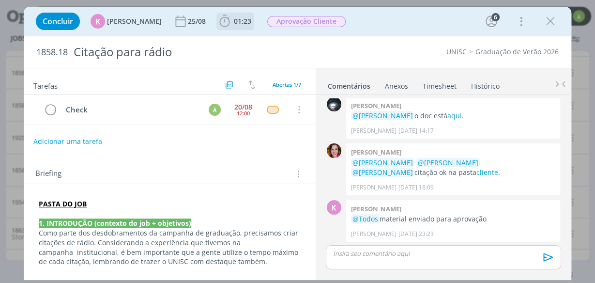
click at [232, 20] on b "01:23" at bounding box center [242, 21] width 21 height 7
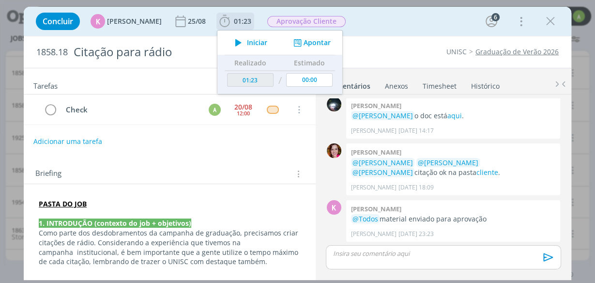
click at [308, 38] on button "Apontar" at bounding box center [311, 43] width 40 height 10
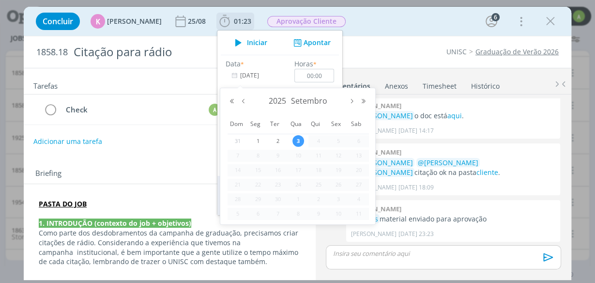
click at [264, 75] on input "[DATE]" at bounding box center [256, 76] width 61 height 14
click at [243, 102] on button "Mês anterior" at bounding box center [244, 101] width 12 height 7
click at [301, 185] on span "20" at bounding box center [298, 185] width 12 height 12
type input "[DATE]"
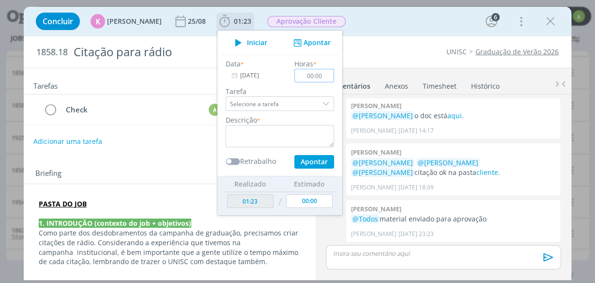
click at [310, 74] on input "00:00" at bounding box center [314, 76] width 40 height 14
type input "00:30"
click at [252, 130] on textarea "dialog" at bounding box center [280, 136] width 108 height 22
type textarea "checking"
click at [316, 164] on button "Apontar" at bounding box center [314, 162] width 40 height 14
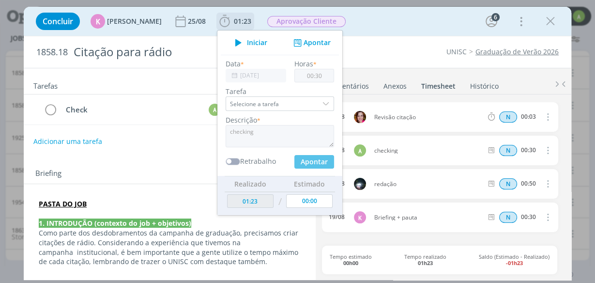
type input "01:53"
type input "[DATE]"
type input "00:00"
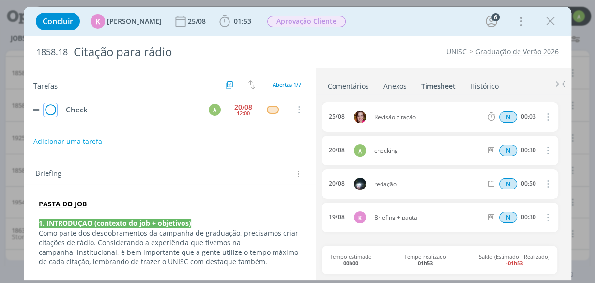
click at [50, 111] on icon "dialog" at bounding box center [51, 110] width 14 height 15
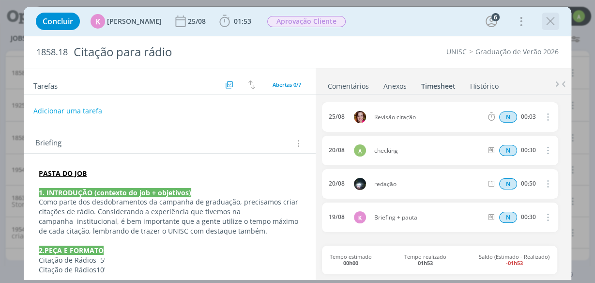
click at [554, 22] on icon "dialog" at bounding box center [550, 21] width 15 height 15
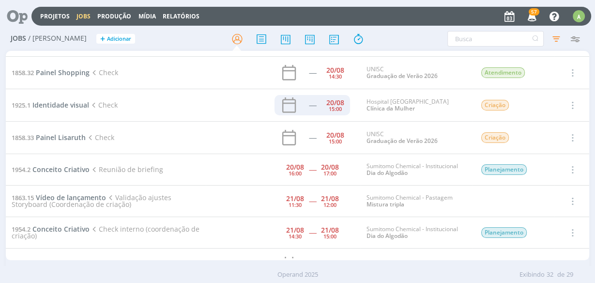
scroll to position [81, 0]
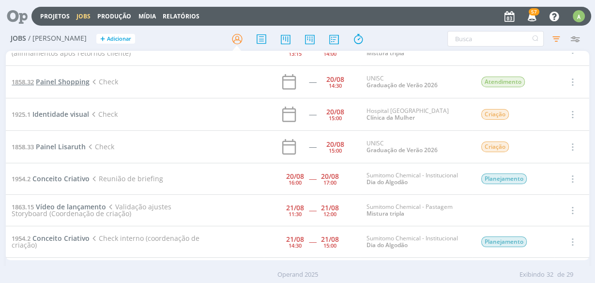
click at [57, 80] on span "Painel Shopping" at bounding box center [63, 81] width 54 height 9
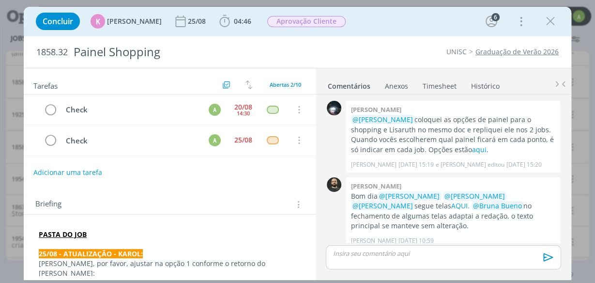
scroll to position [176, 0]
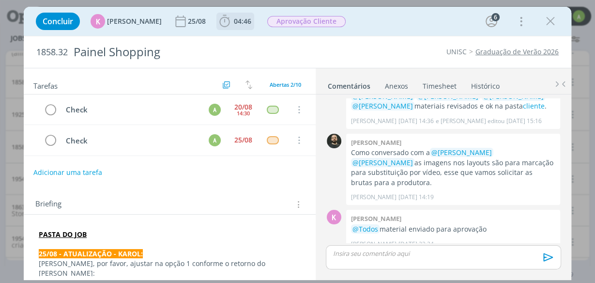
click at [225, 18] on icon "dialog" at bounding box center [224, 21] width 15 height 15
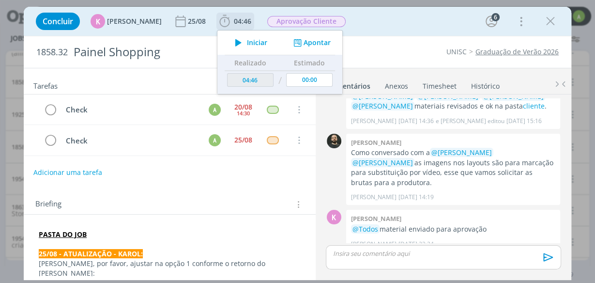
click at [315, 41] on button "Apontar" at bounding box center [311, 43] width 40 height 10
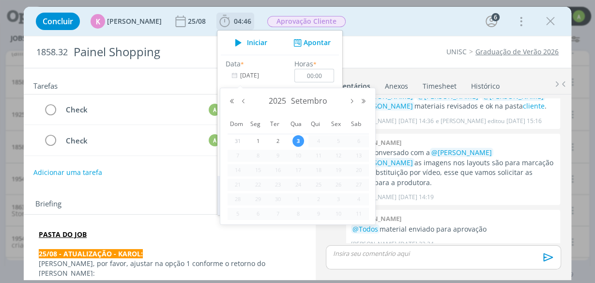
click at [245, 75] on input "[DATE]" at bounding box center [256, 76] width 61 height 14
click at [243, 101] on button "Mês anterior" at bounding box center [244, 101] width 12 height 7
click at [298, 185] on span "20" at bounding box center [298, 185] width 12 height 12
type input "[DATE]"
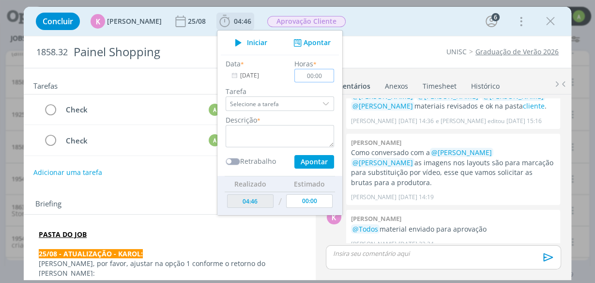
click at [317, 70] on input "00:00" at bounding box center [314, 76] width 40 height 14
type input "00:30"
click at [252, 133] on textarea "dialog" at bounding box center [280, 136] width 108 height 22
type textarea "revisao"
click at [307, 158] on button "Apontar" at bounding box center [314, 162] width 40 height 14
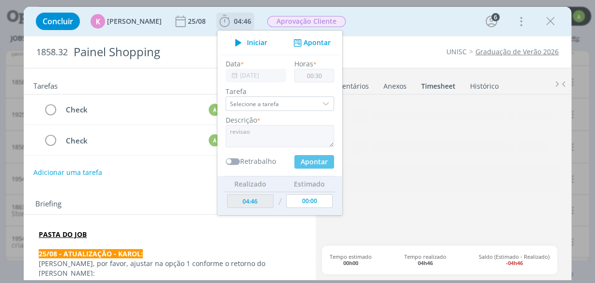
type input "05:16"
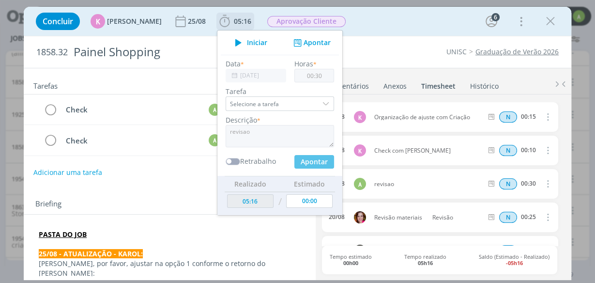
type input "[DATE]"
type input "00:00"
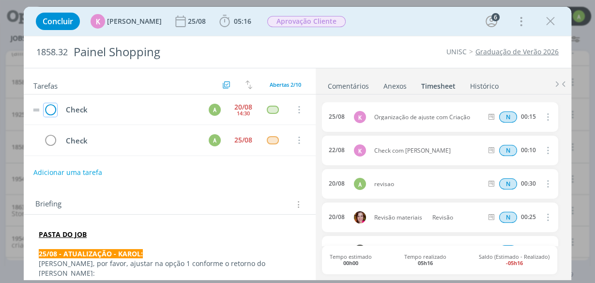
click at [52, 105] on icon "dialog" at bounding box center [51, 110] width 14 height 15
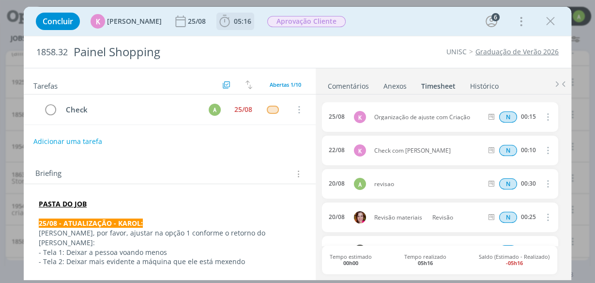
click at [234, 17] on span "05:16" at bounding box center [242, 20] width 17 height 9
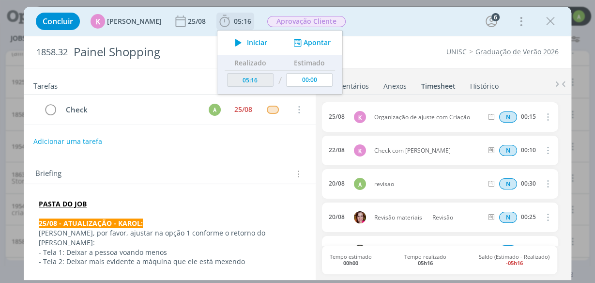
click at [307, 43] on button "Apontar" at bounding box center [311, 43] width 40 height 10
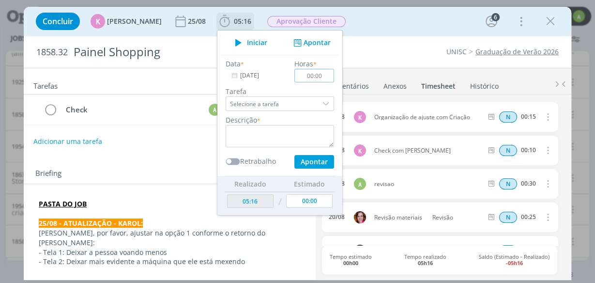
click at [318, 75] on input "00:00" at bounding box center [314, 76] width 40 height 14
type input "00:30"
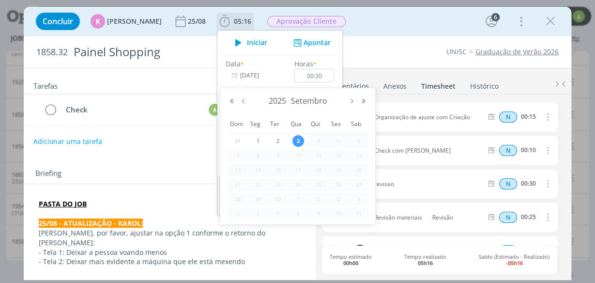
click at [249, 75] on input "[DATE]" at bounding box center [256, 76] width 61 height 14
click at [244, 103] on button "Mês anterior" at bounding box center [244, 101] width 12 height 7
click at [258, 198] on span "25" at bounding box center [258, 199] width 12 height 12
type input "[DATE]"
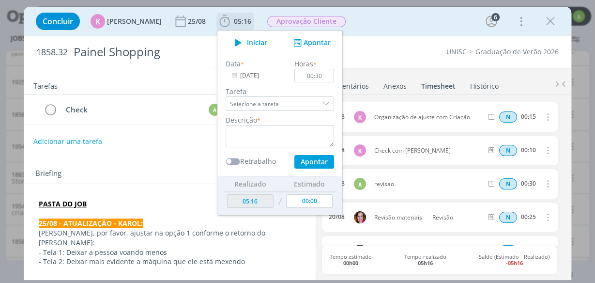
click at [248, 123] on label "Descrição" at bounding box center [241, 120] width 31 height 10
click at [255, 138] on textarea "dialog" at bounding box center [280, 136] width 108 height 22
type textarea "aprovacao fin al"
click at [304, 165] on button "Apontar" at bounding box center [314, 162] width 40 height 14
type input "05:46"
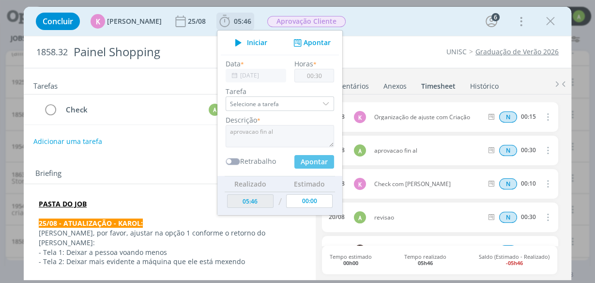
type input "[DATE]"
type input "00:00"
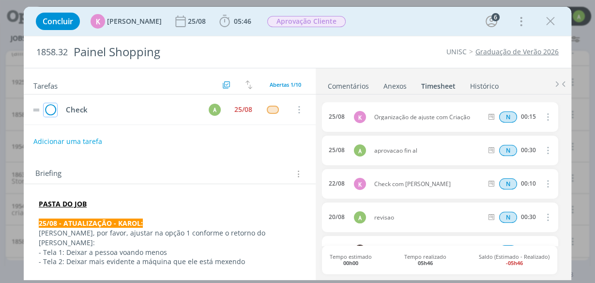
click at [51, 106] on icon "dialog" at bounding box center [51, 110] width 14 height 15
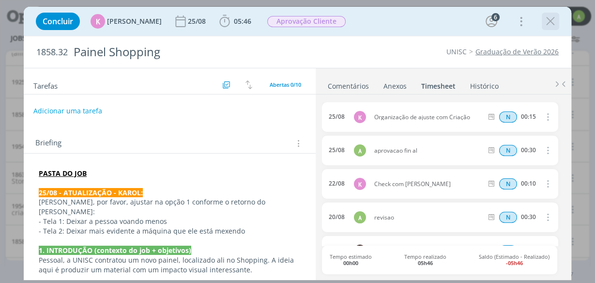
click at [548, 19] on icon "dialog" at bounding box center [550, 21] width 15 height 15
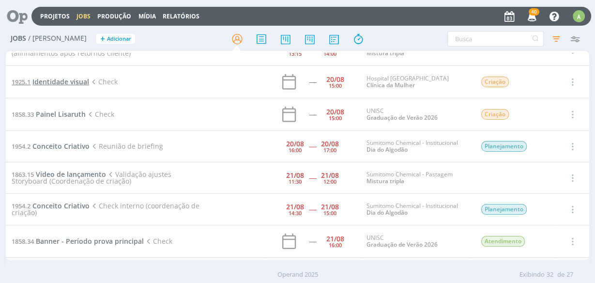
click at [76, 77] on span "Identidade visual" at bounding box center [60, 81] width 57 height 9
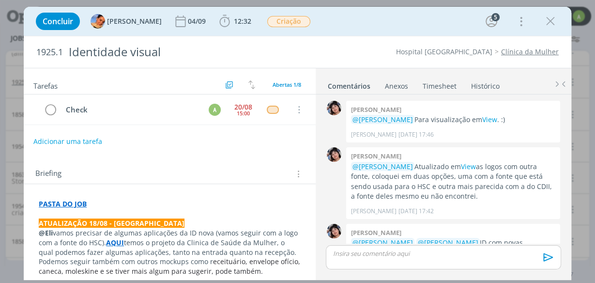
scroll to position [73, 0]
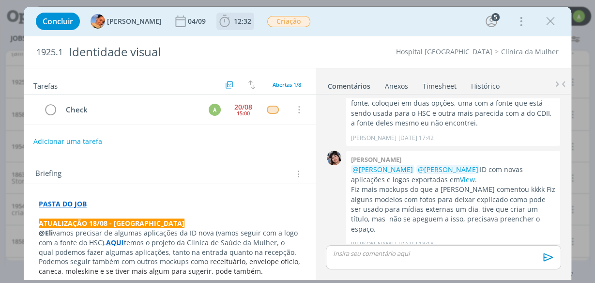
click at [234, 23] on span "12:32" at bounding box center [242, 20] width 17 height 9
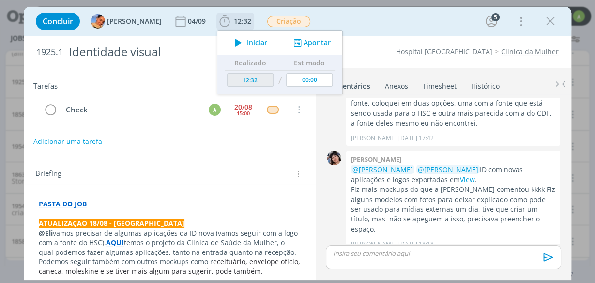
click at [303, 41] on button "Apontar" at bounding box center [311, 43] width 40 height 10
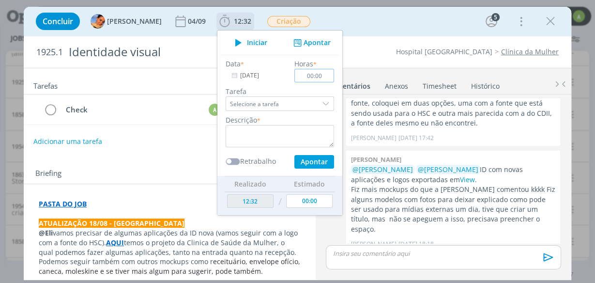
click at [313, 76] on input "00:00" at bounding box center [314, 76] width 40 height 14
type input "01:00"
click at [290, 135] on textarea "dialog" at bounding box center [280, 136] width 108 height 22
type textarea "w"
type textarea "r"
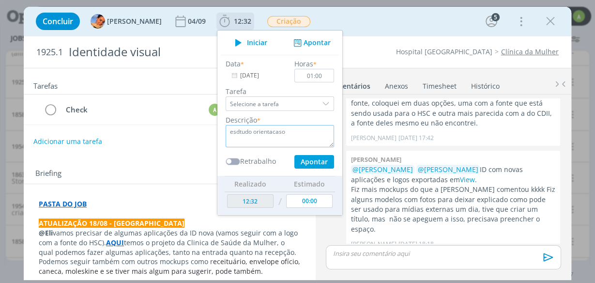
click at [278, 133] on textarea "esdtudo orientacaso" at bounding box center [280, 136] width 108 height 22
type textarea "esdtudo orientacao"
click at [313, 161] on button "Apontar" at bounding box center [314, 162] width 40 height 14
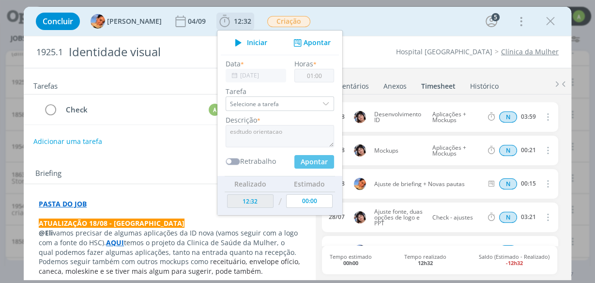
type input "13:32"
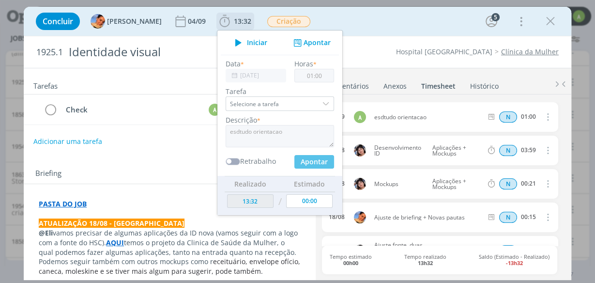
type input "00:00"
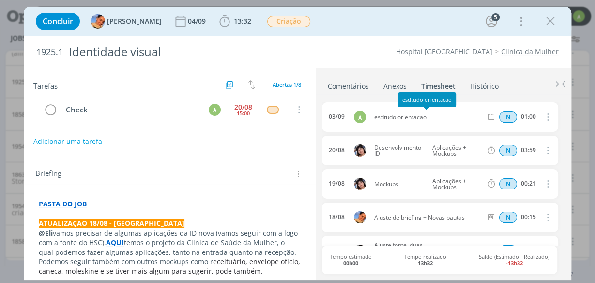
click at [421, 117] on span "esdtudo orientacao" at bounding box center [428, 117] width 116 height 6
click at [543, 121] on icon "dialog" at bounding box center [547, 117] width 11 height 12
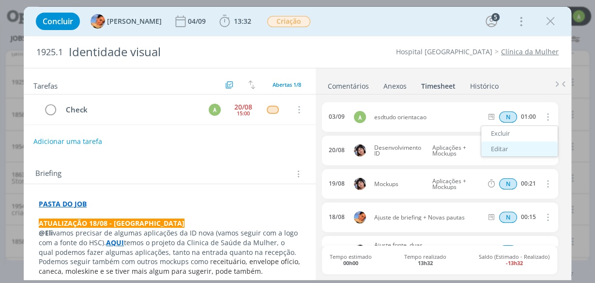
click at [495, 150] on link "Editar" at bounding box center [519, 148] width 76 height 15
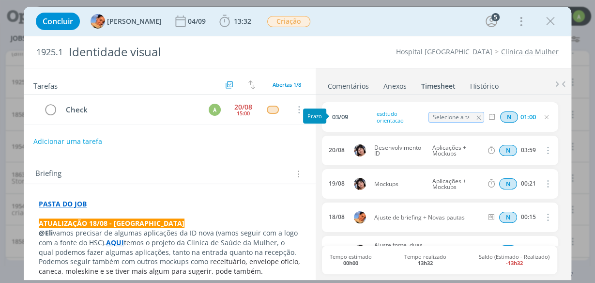
click at [336, 117] on span "03/09" at bounding box center [340, 117] width 16 height 6
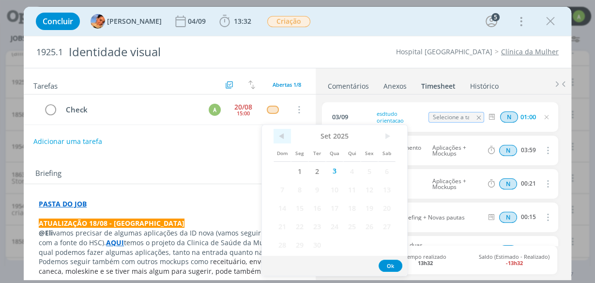
click at [285, 137] on span "<" at bounding box center [282, 136] width 17 height 15
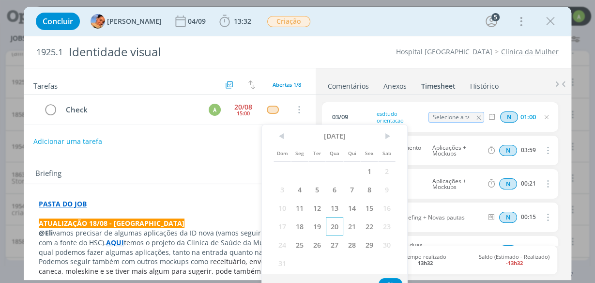
click at [335, 227] on span "20" at bounding box center [334, 226] width 17 height 18
click at [388, 279] on button "Ok" at bounding box center [391, 284] width 24 height 12
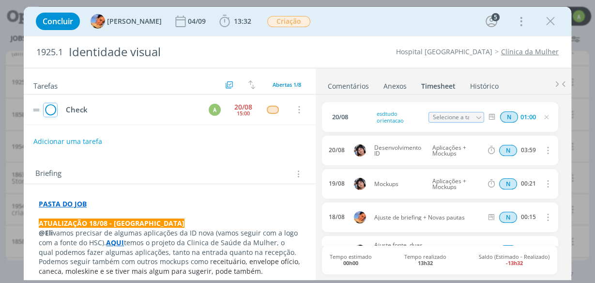
click at [54, 109] on icon "dialog" at bounding box center [51, 110] width 14 height 15
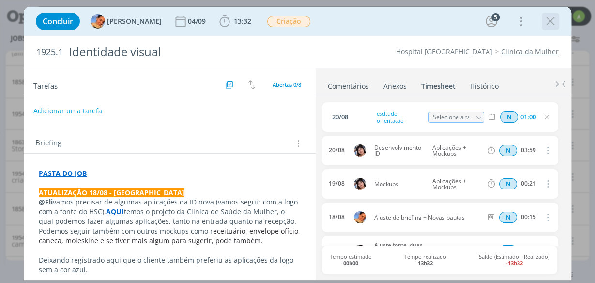
click at [551, 17] on icon "dialog" at bounding box center [550, 21] width 15 height 15
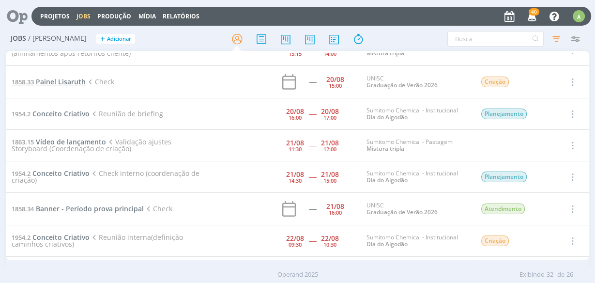
click at [75, 85] on span "Painel Lisaruth" at bounding box center [61, 81] width 50 height 9
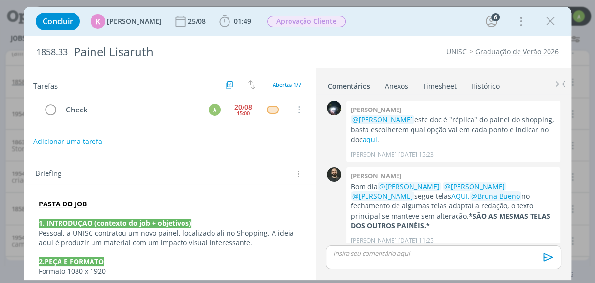
scroll to position [100, 0]
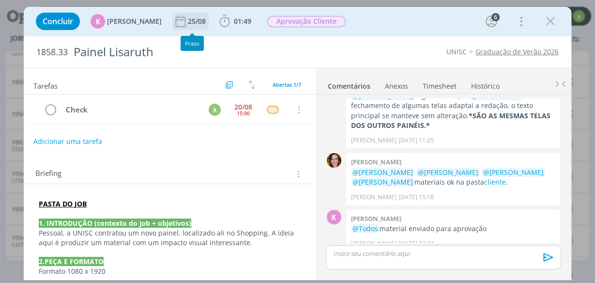
click at [188, 21] on div "25/08" at bounding box center [198, 21] width 20 height 7
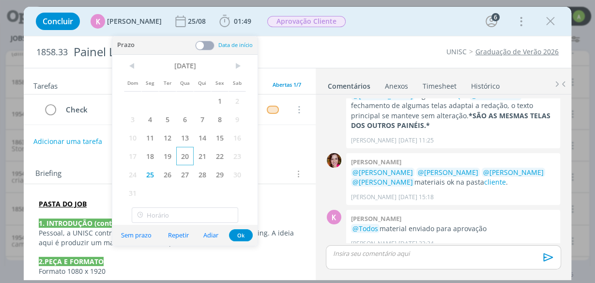
click at [186, 155] on span "20" at bounding box center [184, 156] width 17 height 18
click at [238, 235] on button "Ok" at bounding box center [241, 235] width 24 height 12
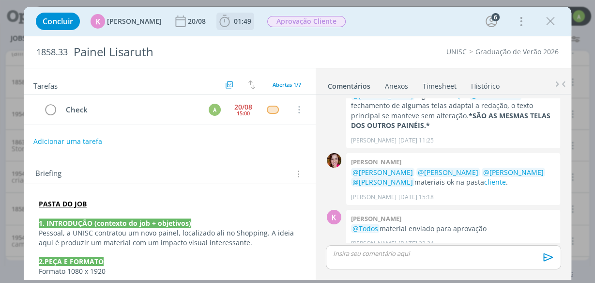
drag, startPoint x: 238, startPoint y: 24, endPoint x: 248, endPoint y: 24, distance: 9.7
click at [248, 24] on span "01:49 Iniciar Apontar Data * [DATE] Horas * 00:00 Tarefa Selecione a tarefa Des…" at bounding box center [235, 21] width 38 height 17
click at [239, 19] on span "01:49" at bounding box center [242, 20] width 17 height 9
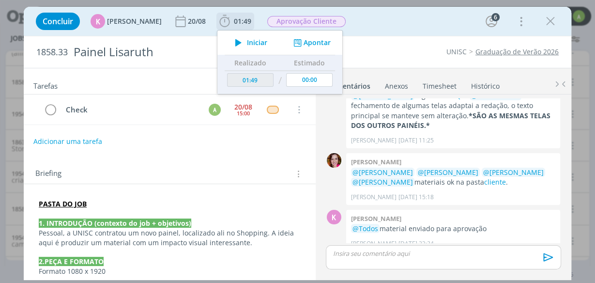
click at [315, 43] on button "Apontar" at bounding box center [311, 43] width 40 height 10
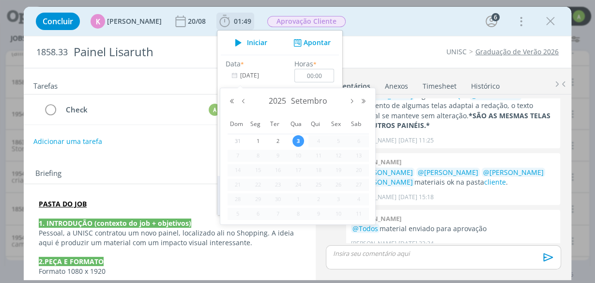
click at [250, 79] on input "[DATE]" at bounding box center [256, 76] width 61 height 14
click at [243, 102] on button "Mês anterior" at bounding box center [244, 101] width 12 height 7
click at [298, 183] on span "20" at bounding box center [298, 185] width 12 height 12
type input "[DATE]"
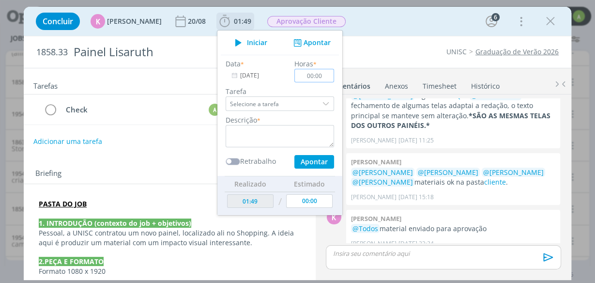
click at [318, 74] on input "00:00" at bounding box center [314, 76] width 40 height 14
type input "01:00"
click at [264, 131] on textarea "dialog" at bounding box center [280, 136] width 108 height 22
type textarea "revisao"
click at [311, 156] on button "Apontar" at bounding box center [314, 162] width 40 height 14
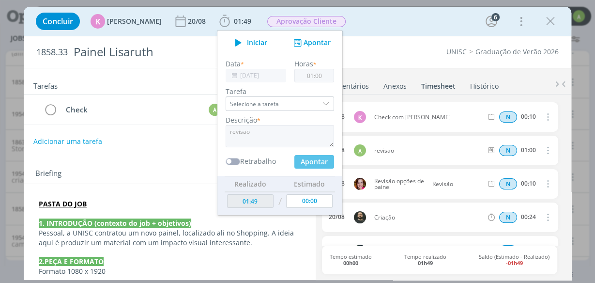
type input "02:49"
type input "[DATE]"
type input "00:00"
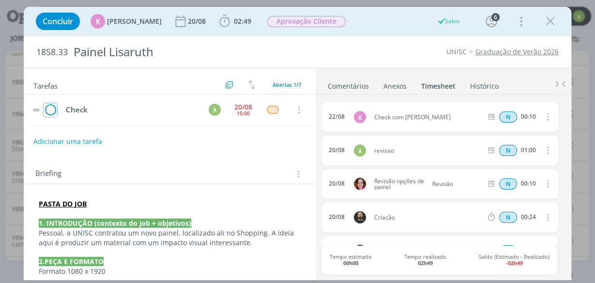
click at [49, 112] on icon "dialog" at bounding box center [51, 110] width 14 height 15
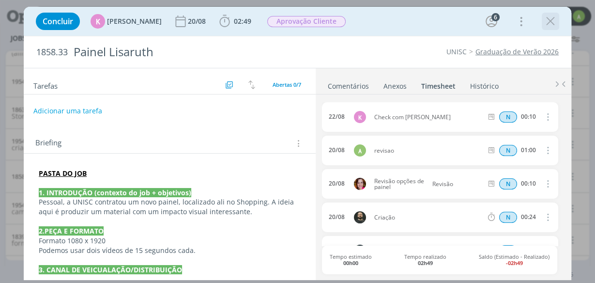
click at [547, 18] on icon "dialog" at bounding box center [550, 21] width 15 height 15
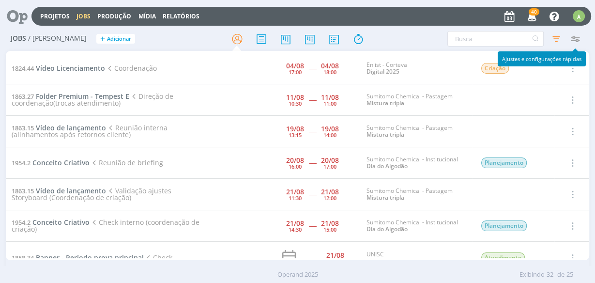
click at [578, 33] on icon "button" at bounding box center [574, 38] width 17 height 17
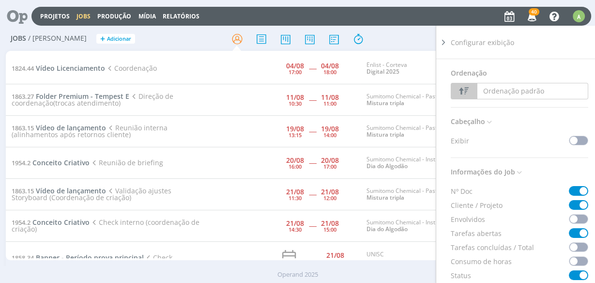
click at [443, 42] on icon at bounding box center [444, 42] width 10 height 10
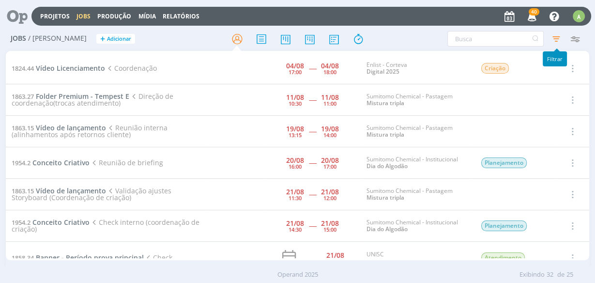
click at [560, 38] on icon "button" at bounding box center [556, 38] width 17 height 17
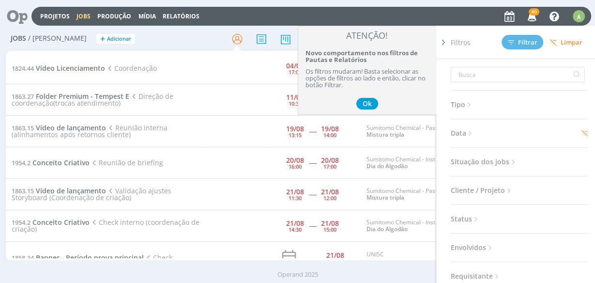
click at [485, 188] on span "Cliente / Projeto" at bounding box center [482, 190] width 62 height 13
click at [480, 222] on div "Selecione" at bounding box center [476, 226] width 33 height 10
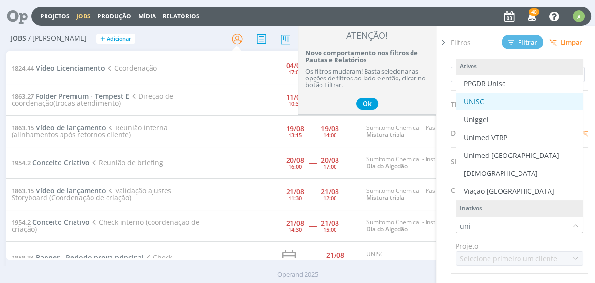
type input "uni"
click at [489, 98] on div "UNISC" at bounding box center [519, 101] width 119 height 10
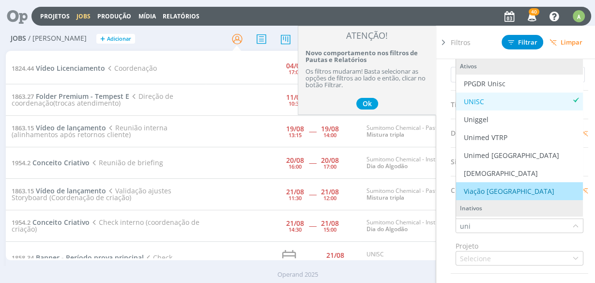
click at [482, 223] on input "uni" at bounding box center [514, 226] width 116 height 14
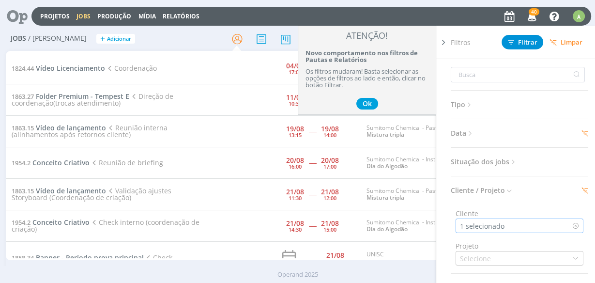
click at [482, 223] on div "1 selecionado" at bounding box center [483, 226] width 46 height 10
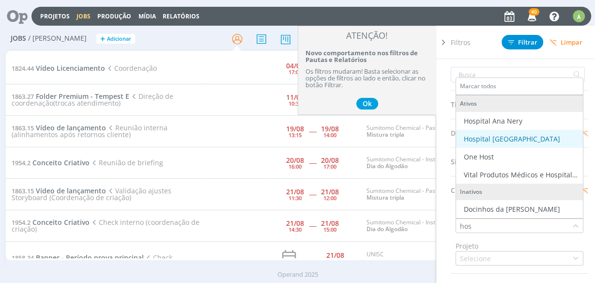
type input "hos"
click at [488, 138] on div "Hospital [GEOGRAPHIC_DATA]" at bounding box center [512, 139] width 96 height 10
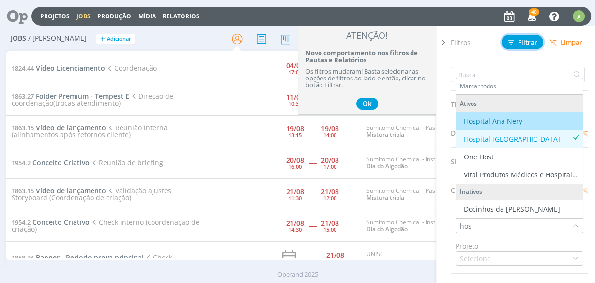
click at [519, 39] on span "Filtrar" at bounding box center [523, 42] width 30 height 6
click at [367, 104] on button "Ok" at bounding box center [367, 104] width 22 height 12
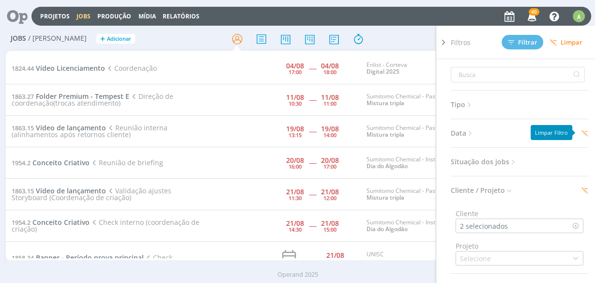
click at [582, 133] on icon at bounding box center [584, 133] width 7 height 7
click at [522, 43] on span "Filtrar" at bounding box center [523, 42] width 30 height 6
click at [560, 41] on span "Limpar" at bounding box center [565, 42] width 33 height 7
click at [478, 194] on span "Cliente / Projeto" at bounding box center [482, 190] width 62 height 13
click at [476, 223] on div "Selecione" at bounding box center [476, 226] width 33 height 10
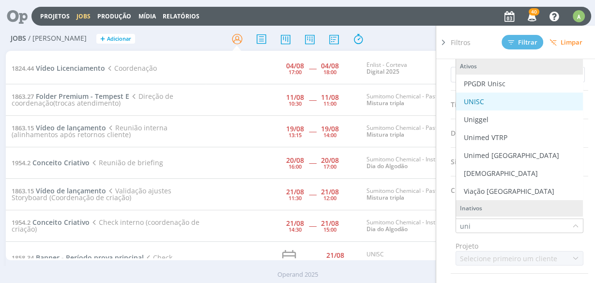
type input "uni"
click at [481, 98] on div "UNISC" at bounding box center [474, 101] width 20 height 10
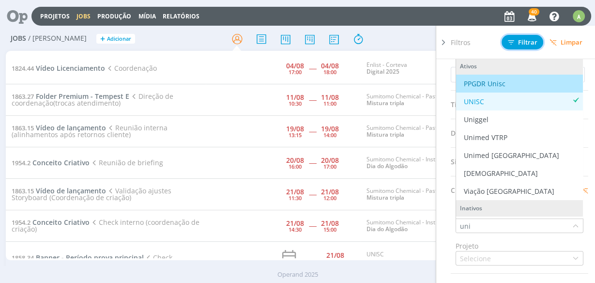
click at [507, 42] on button "Filtrar" at bounding box center [523, 42] width 42 height 15
click at [442, 43] on icon at bounding box center [444, 42] width 10 height 10
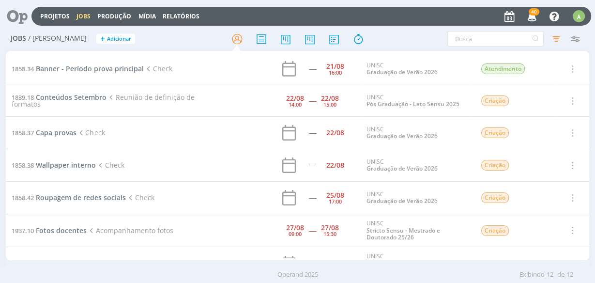
scroll to position [195, 0]
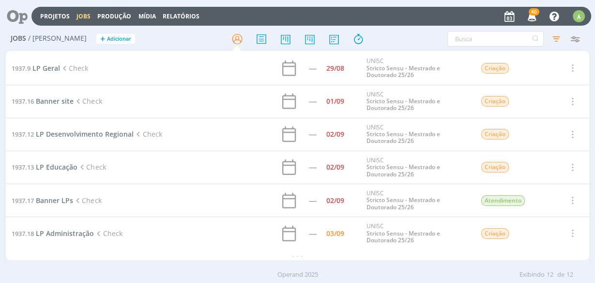
click at [179, 41] on h2 "Jobs / Minha Pauta + Adicionar" at bounding box center [103, 37] width 184 height 20
click at [557, 38] on icon "button" at bounding box center [556, 38] width 17 height 17
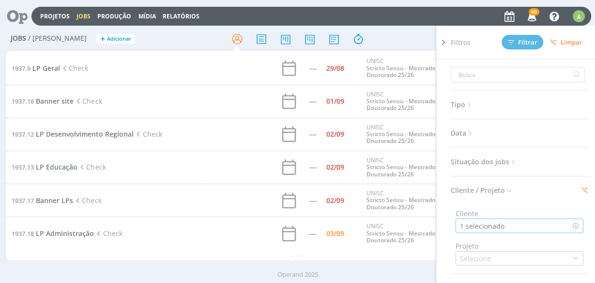
click at [491, 223] on div "1 selecionado" at bounding box center [483, 226] width 46 height 10
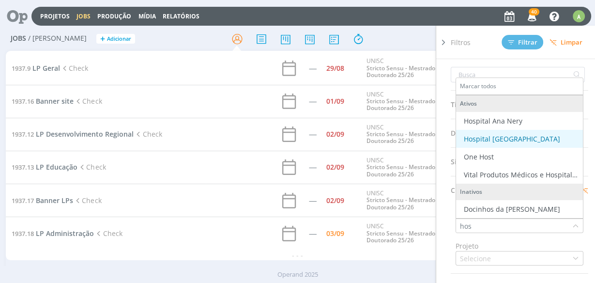
type input "hos"
click at [513, 137] on div "Hospital [GEOGRAPHIC_DATA]" at bounding box center [512, 139] width 96 height 10
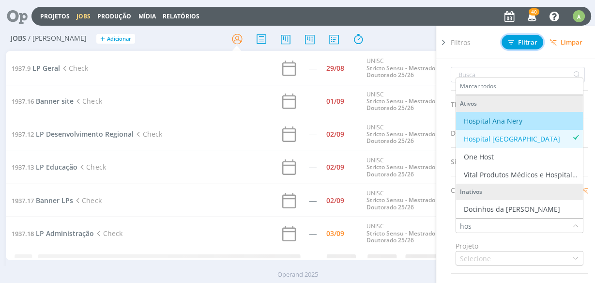
click at [521, 41] on span "Filtrar" at bounding box center [523, 42] width 30 height 6
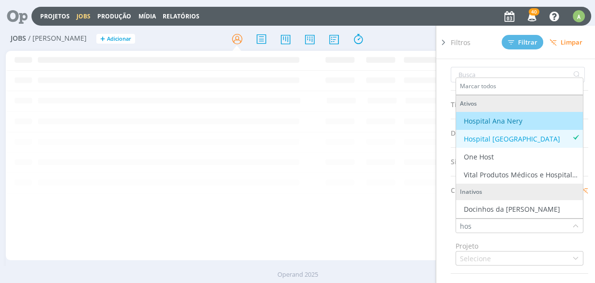
scroll to position [0, 0]
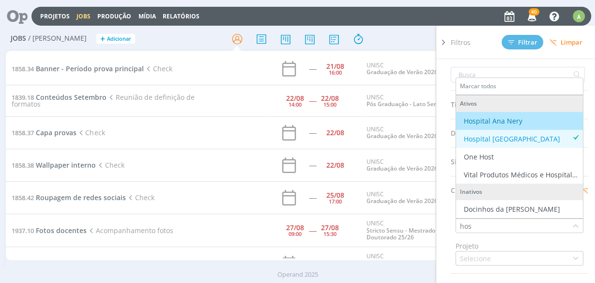
click at [443, 44] on icon at bounding box center [444, 42] width 10 height 10
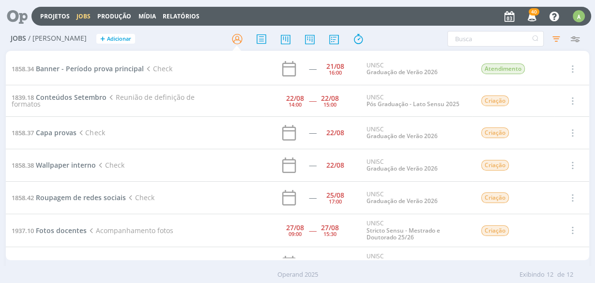
click at [407, 45] on div "Filtros Filtrar Limpar Tipo Jobs e Tarefas Data Personalizado a Situação dos jo…" at bounding box center [491, 38] width 184 height 15
